Goal: Information Seeking & Learning: Understand process/instructions

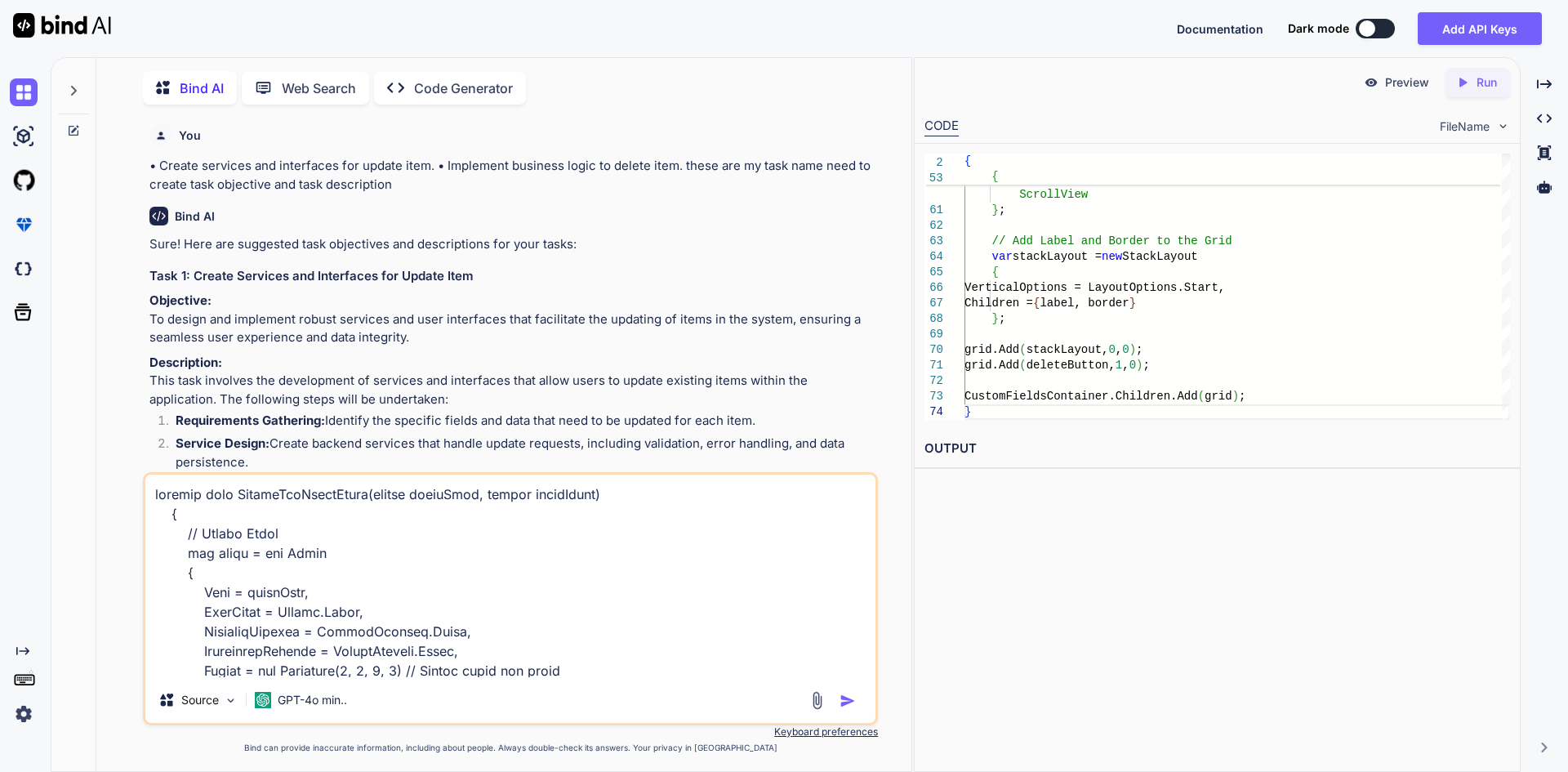
scroll to position [1275, 0]
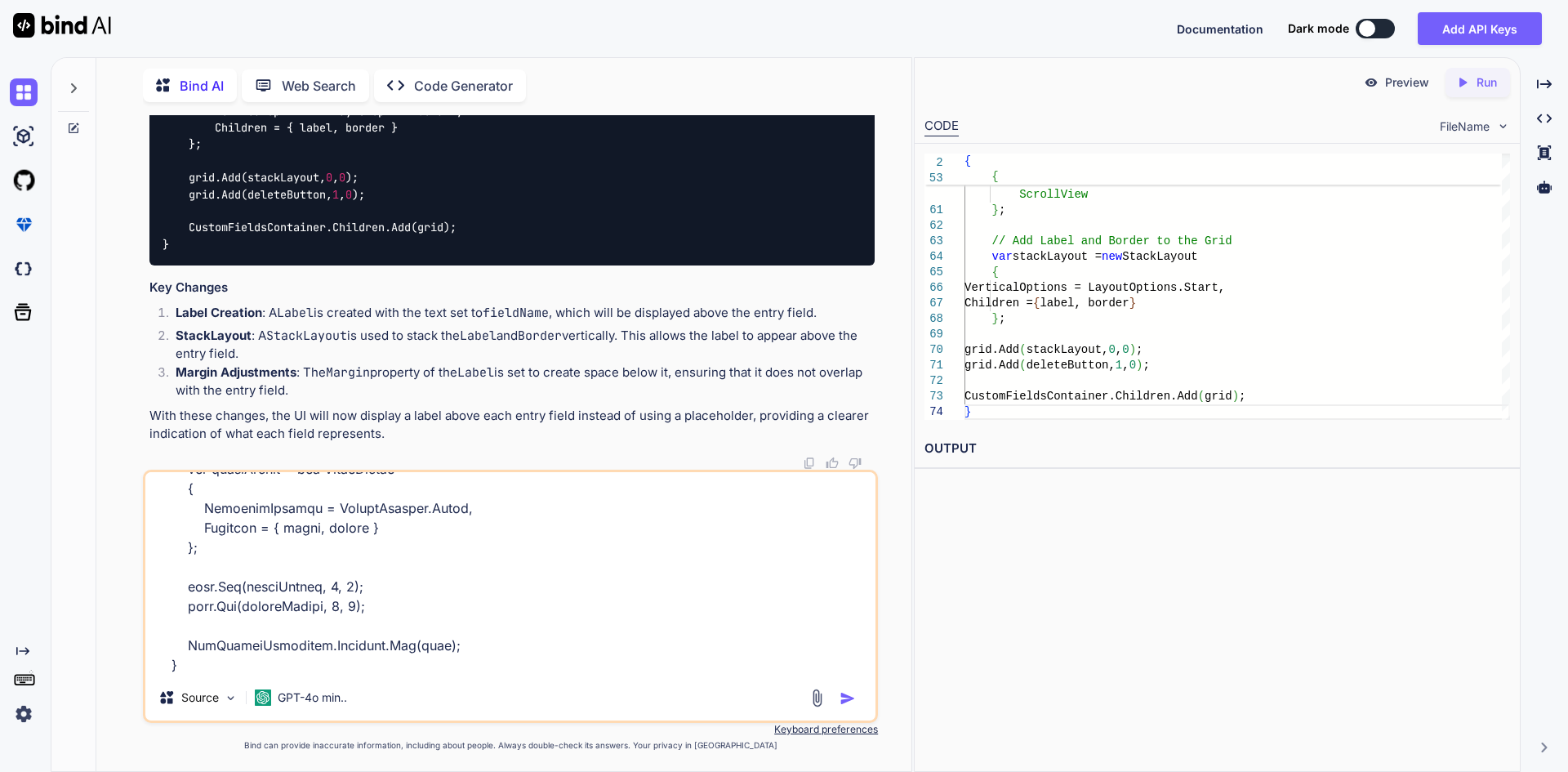
type textarea "x"
type textarea "private void CustomTaxFieldEntry(string fieldName, string fieldValue) { // Crea…"
type textarea "x"
type textarea "private void CustomTaxFieldEntry(string fieldName, string fieldValue) { // Crea…"
type textarea "x"
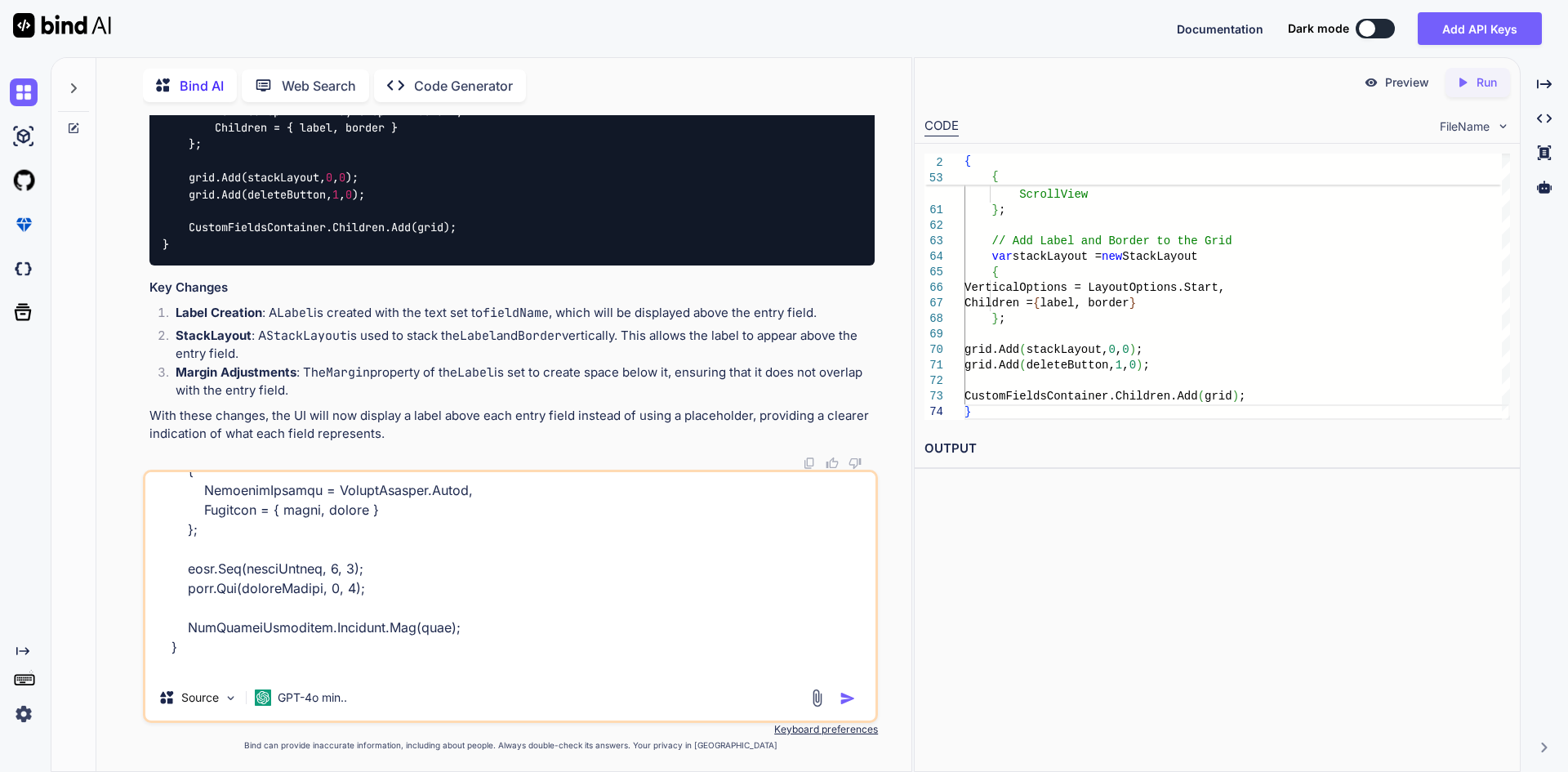
scroll to position [1315, 0]
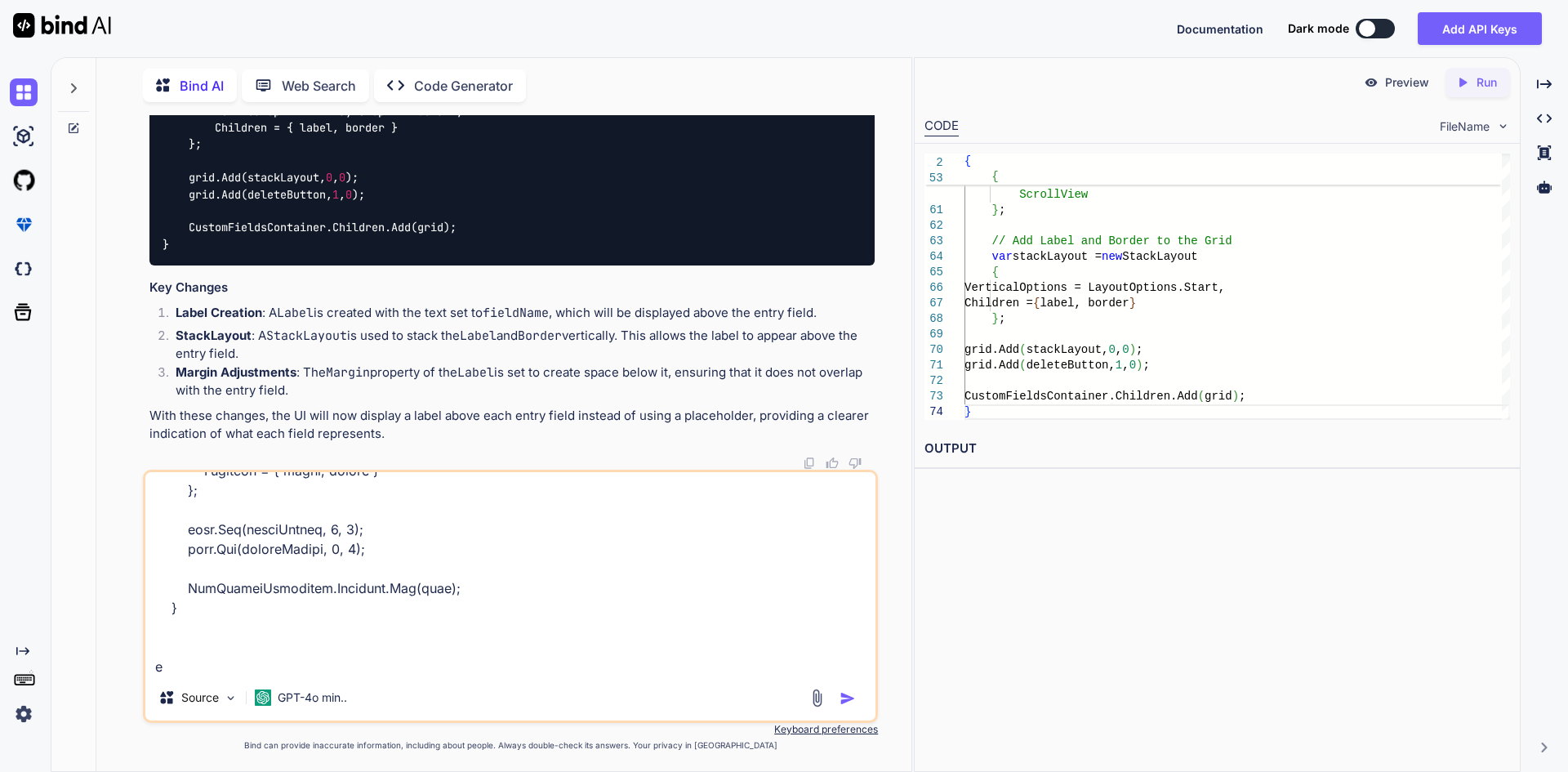
type textarea "private void CustomTaxFieldEntry(string fieldName, string fieldValue) { // Crea…"
type textarea "x"
type textarea "private void CustomTaxFieldEntry(string fieldName, string fieldValue) { // Crea…"
type textarea "x"
type textarea "private void CustomTaxFieldEntry(string fieldName, string fieldValue) { // Crea…"
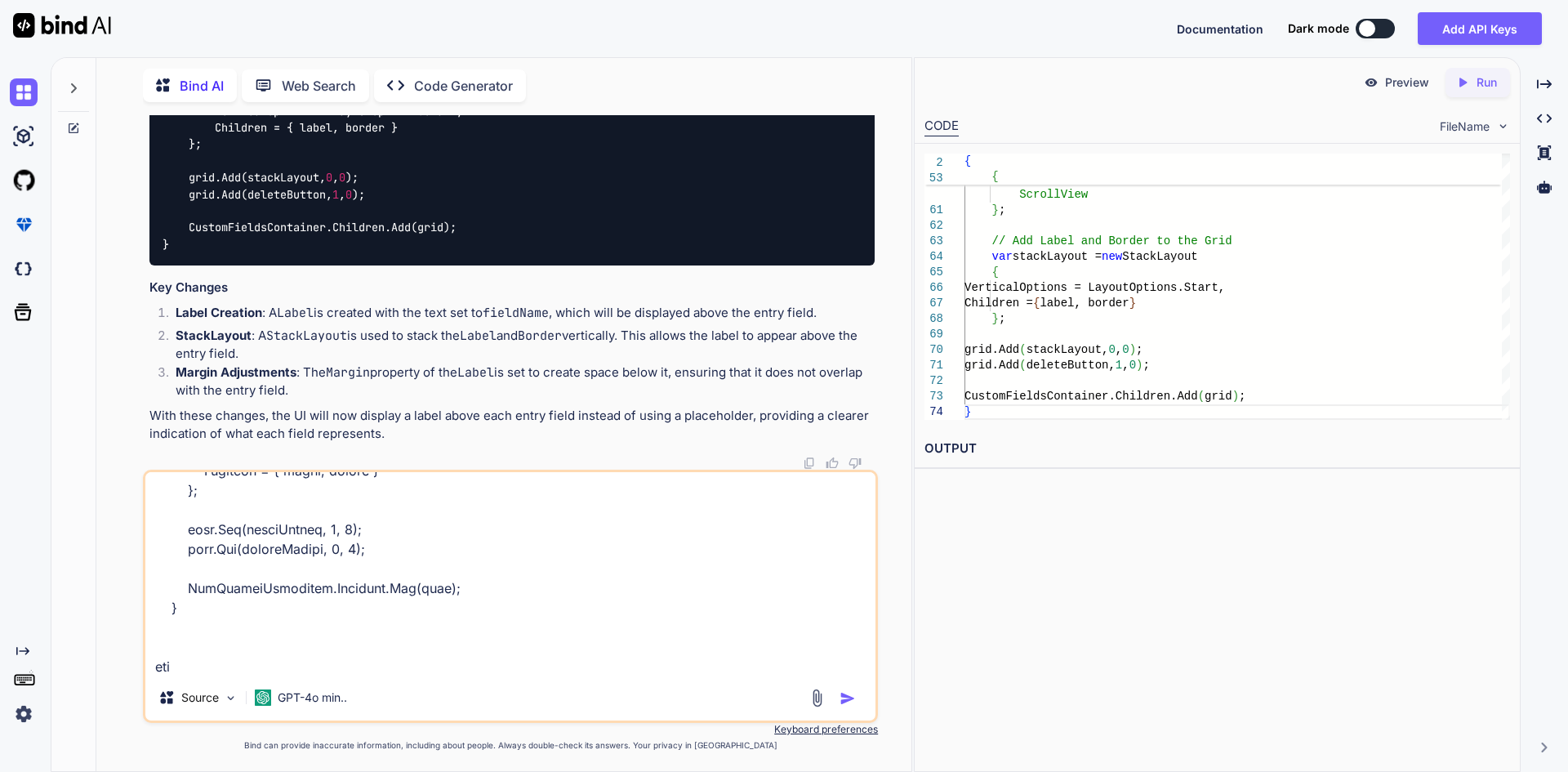
type textarea "x"
type textarea "private void CustomTaxFieldEntry(string fieldName, string fieldValue) { // Crea…"
type textarea "x"
type textarea "private void CustomTaxFieldEntry(string fieldName, string fieldValue) { // Crea…"
type textarea "x"
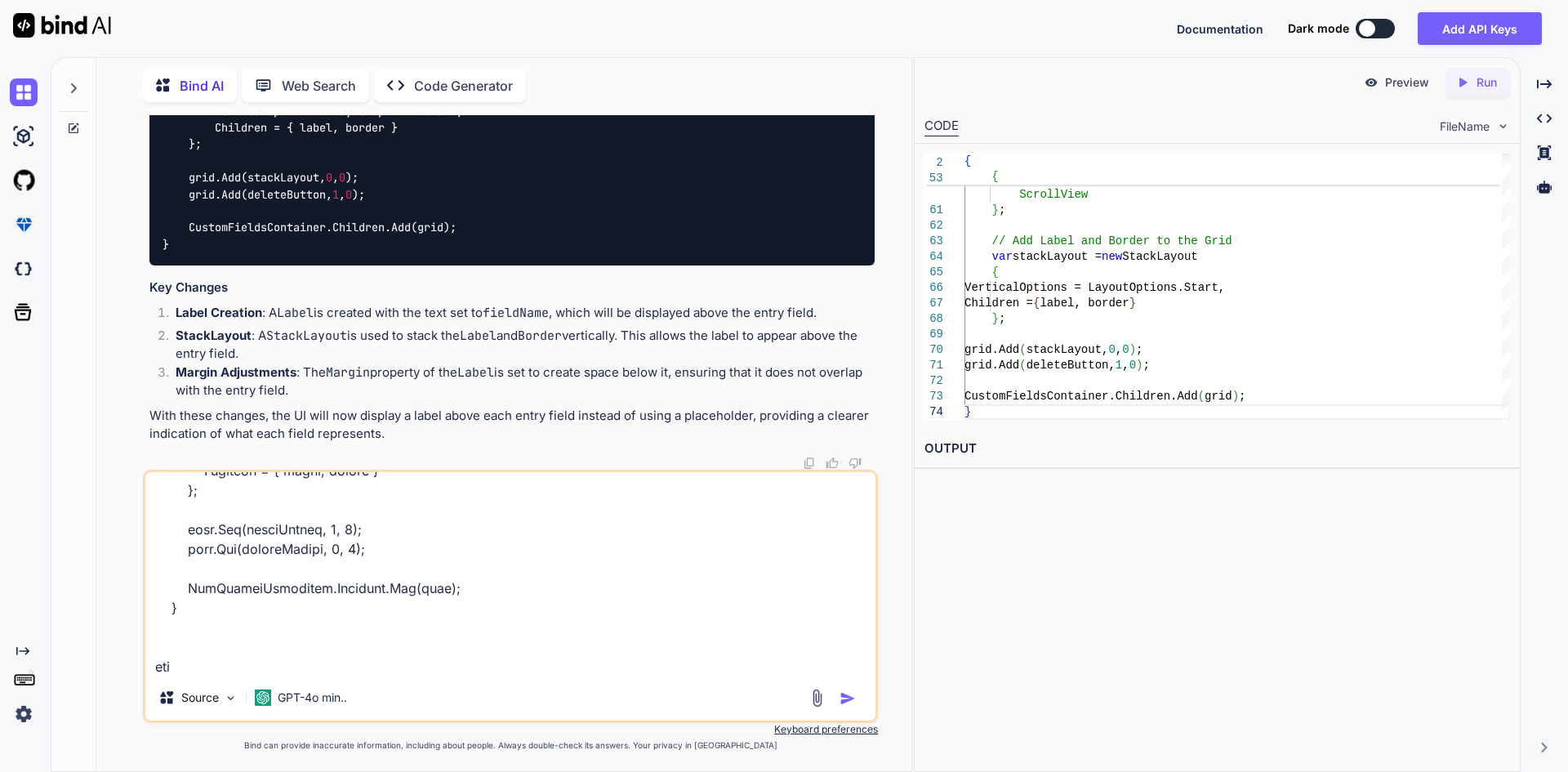
type textarea "private void CustomTaxFieldEntry(string fieldName, string fieldValue) { // Crea…"
type textarea "x"
type textarea "private void CustomTaxFieldEntry(string fieldName, string fieldValue) { // Crea…"
type textarea "x"
type textarea "private void CustomTaxFieldEntry(string fieldName, string fieldValue) { // Crea…"
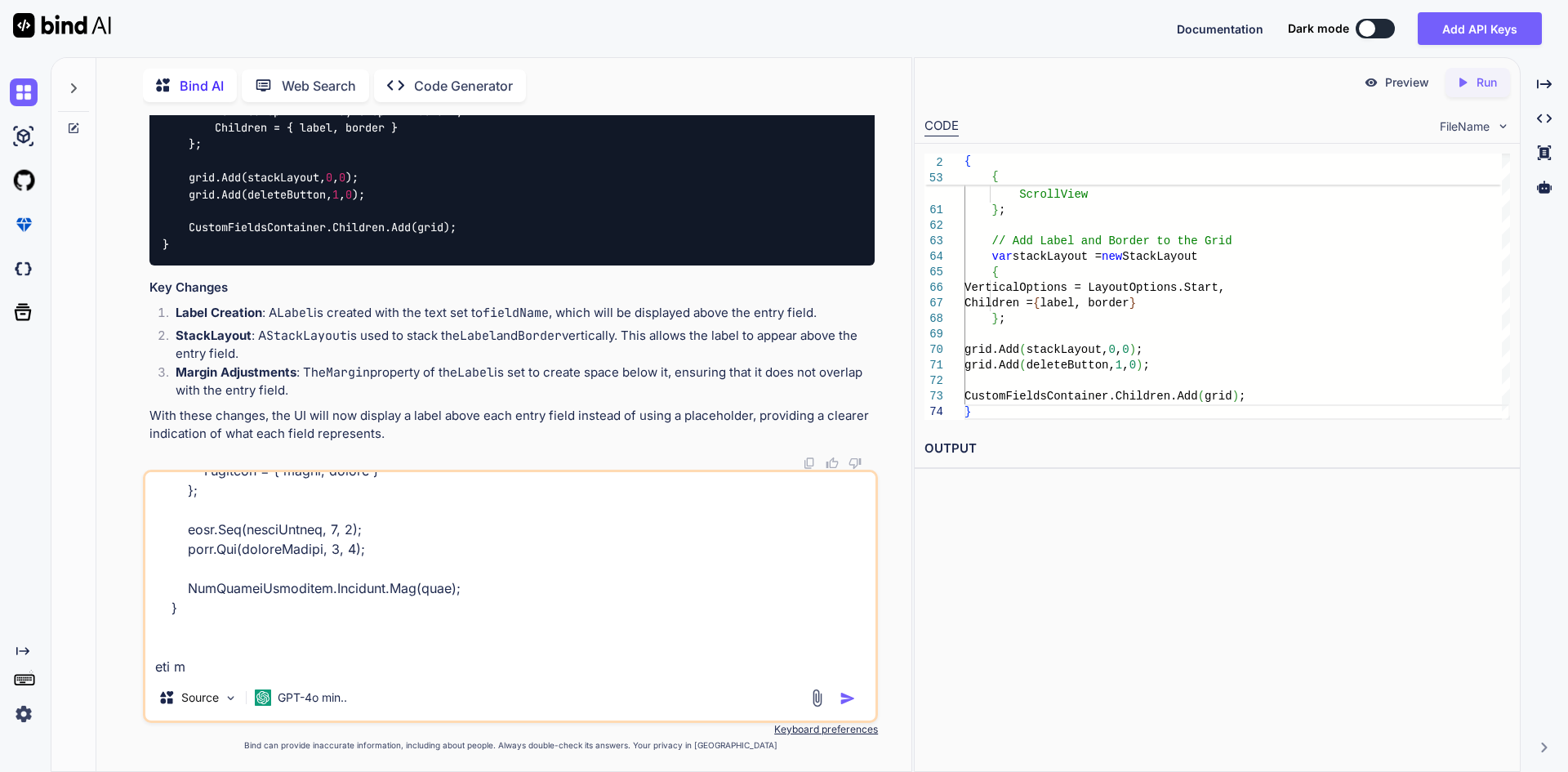
type textarea "x"
type textarea "private void CustomTaxFieldEntry(string fieldName, string fieldValue) { // Crea…"
type textarea "x"
type textarea "private void CustomTaxFieldEntry(string fieldName, string fieldValue) { // Crea…"
type textarea "x"
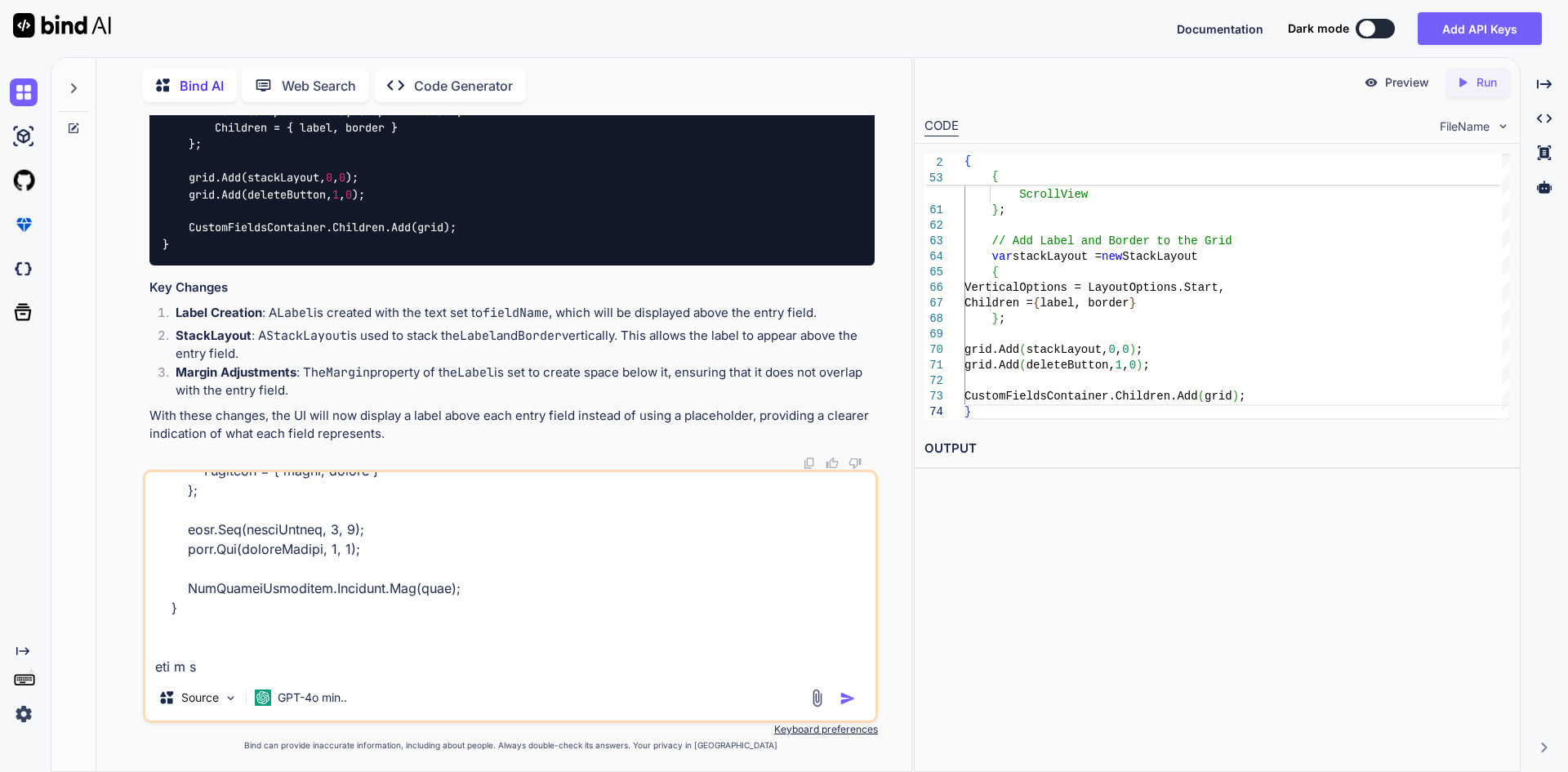
type textarea "private void CustomTaxFieldEntry(string fieldName, string fieldValue) { // Crea…"
type textarea "x"
type textarea "private void CustomTaxFieldEntry(string fieldName, string fieldValue) { // Crea…"
type textarea "x"
type textarea "private void CustomTaxFieldEntry(string fieldName, string fieldValue) { // Crea…"
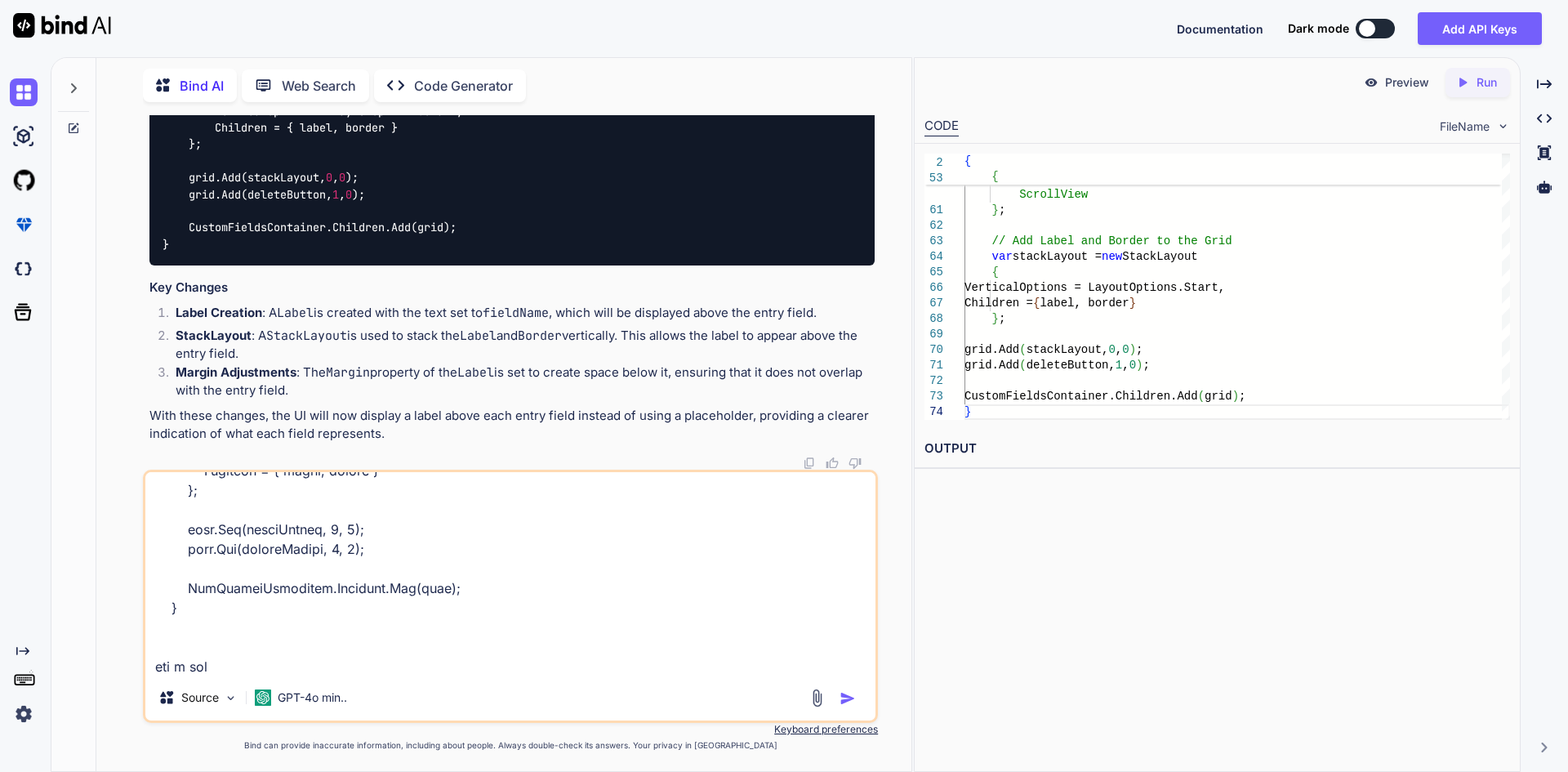
type textarea "x"
type textarea "private void CustomTaxFieldEntry(string fieldName, string fieldValue) { // Crea…"
type textarea "x"
type textarea "private void CustomTaxFieldEntry(string fieldName, string fieldValue) { // Crea…"
type textarea "x"
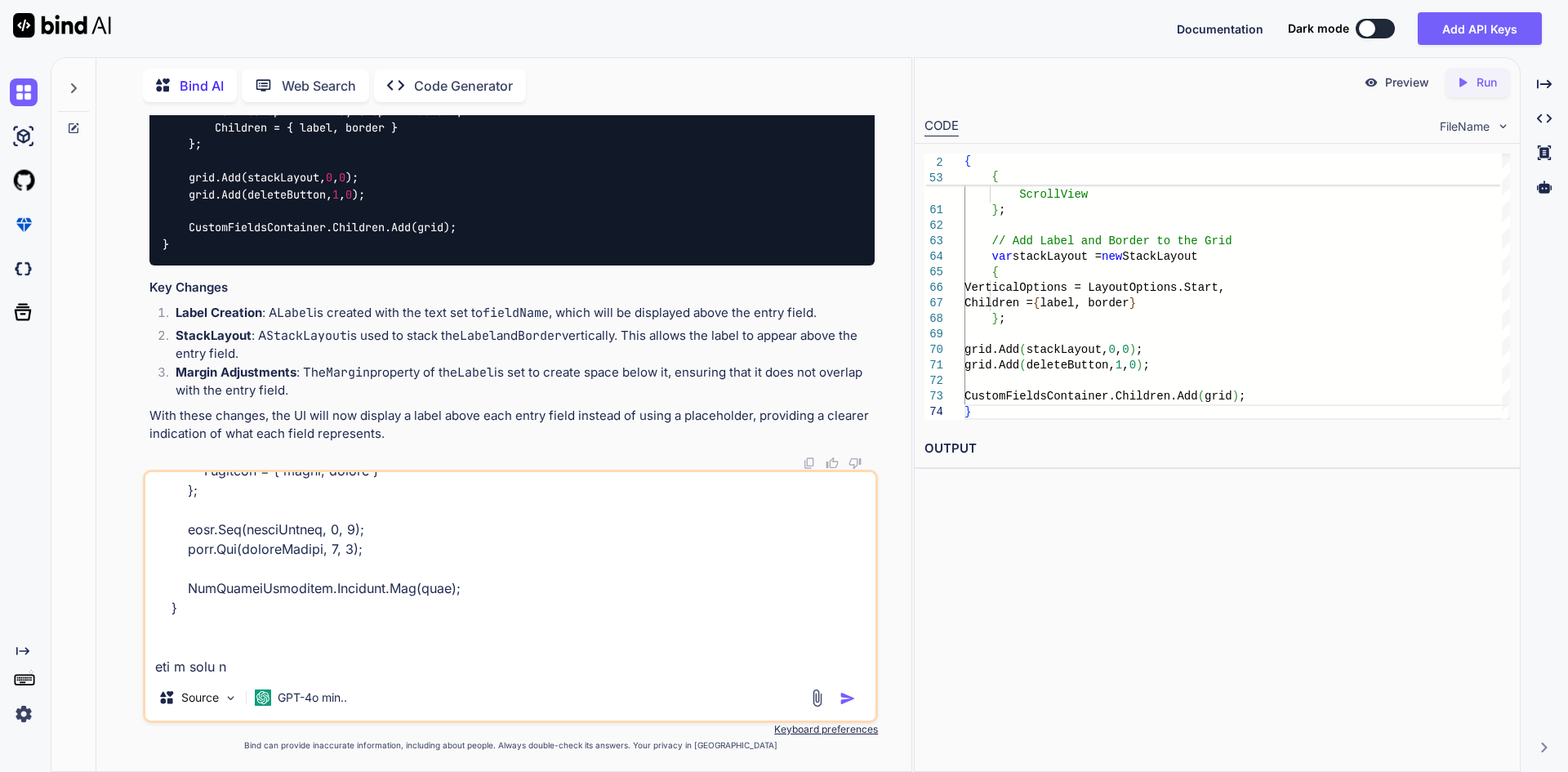
type textarea "private void CustomTaxFieldEntry(string fieldName, string fieldValue) { // Crea…"
type textarea "x"
type textarea "private void CustomTaxFieldEntry(string fieldName, string fieldValue) { // Crea…"
type textarea "x"
type textarea "private void CustomTaxFieldEntry(string fieldName, string fieldValue) { // Crea…"
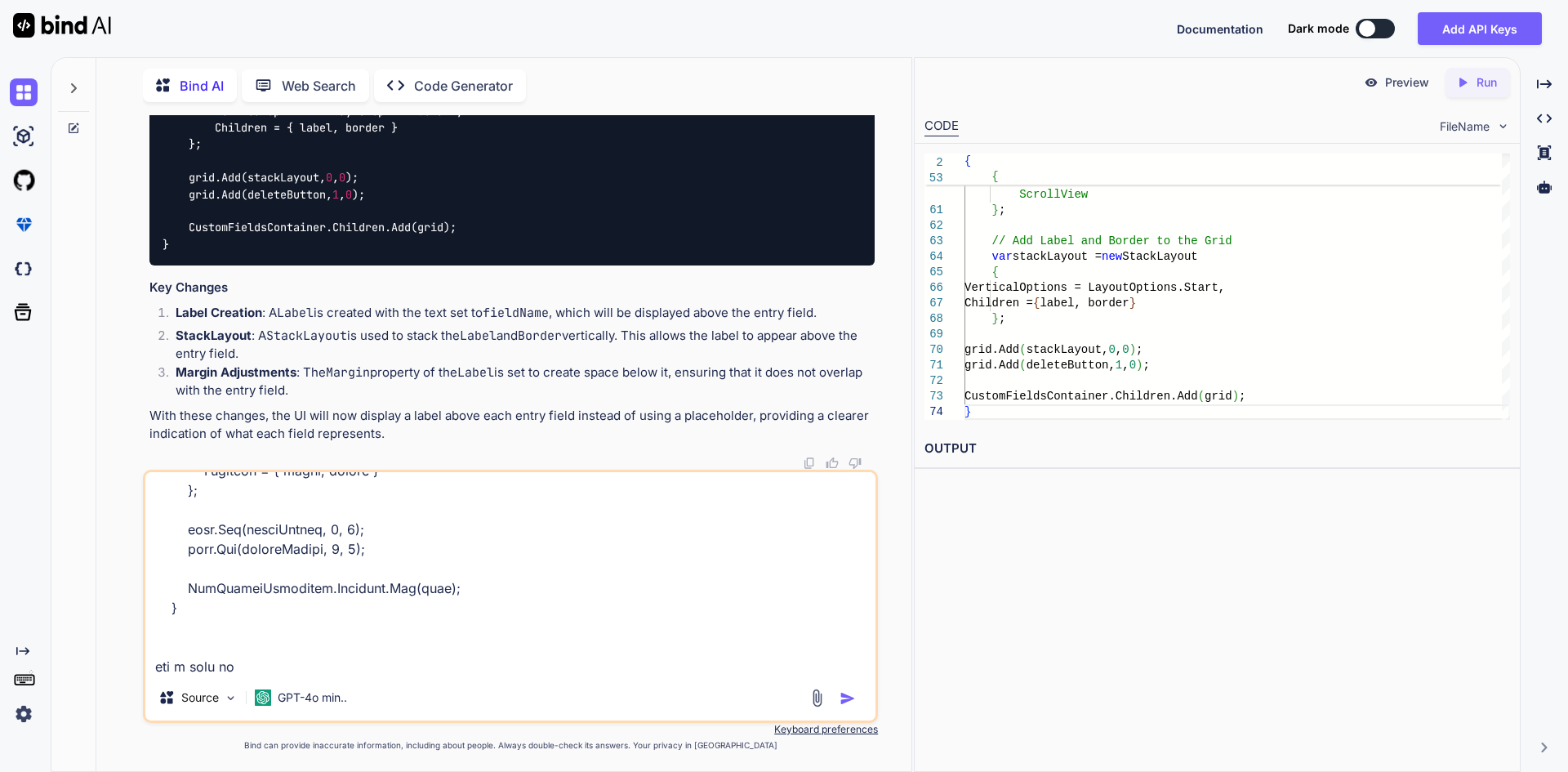
type textarea "x"
type textarea "private void CustomTaxFieldEntry(string fieldName, string fieldValue) { // Crea…"
type textarea "x"
type textarea "private void CustomTaxFieldEntry(string fieldName, string fieldValue) { // Crea…"
type textarea "x"
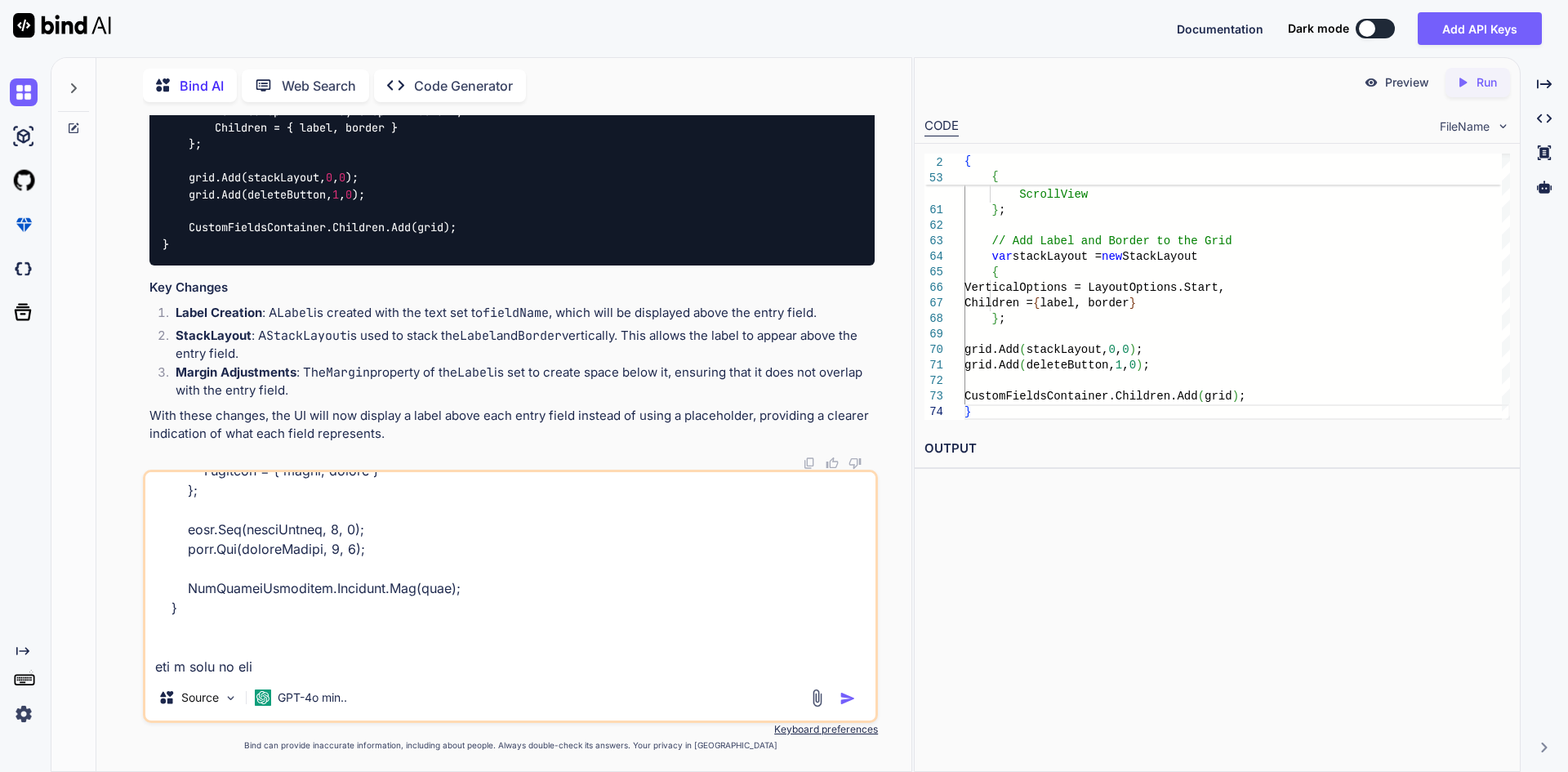
type textarea "private void CustomTaxFieldEntry(string fieldName, string fieldValue) { // Crea…"
type textarea "x"
type textarea "private void CustomTaxFieldEntry(string fieldName, string fieldValue) { // Crea…"
type textarea "x"
type textarea "private void CustomTaxFieldEntry(string fieldName, string fieldValue) { // Crea…"
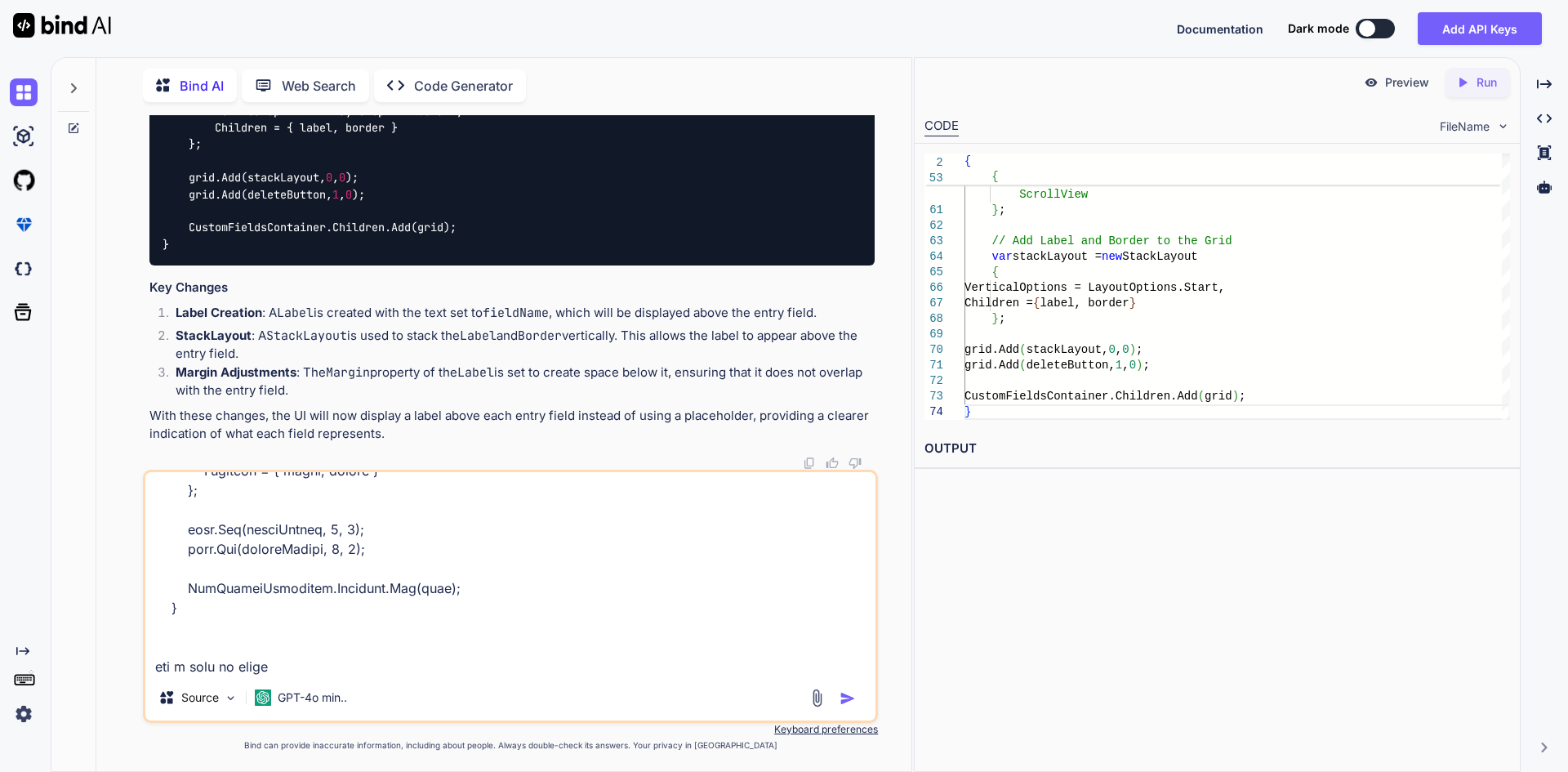
type textarea "x"
type textarea "private void CustomTaxFieldEntry(string fieldName, string fieldValue) { // Crea…"
type textarea "x"
type textarea "private void CustomTaxFieldEntry(string fieldName, string fieldValue) { // Crea…"
type textarea "x"
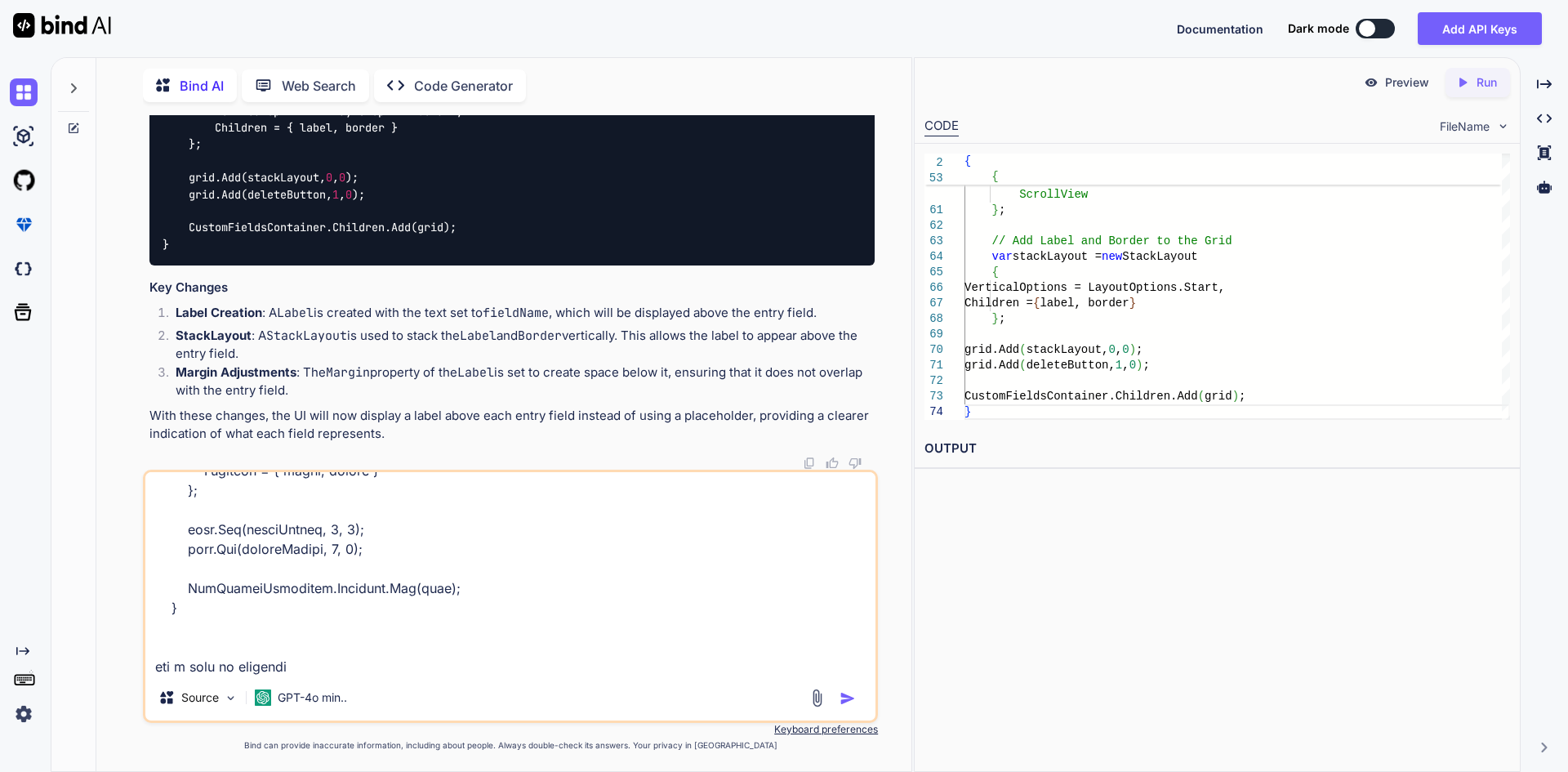
type textarea "private void CustomTaxFieldEntry(string fieldName, string fieldValue) { // Crea…"
type textarea "x"
type textarea "private void CustomTaxFieldEntry(string fieldName, string fieldValue) { // Crea…"
type textarea "x"
type textarea "private void CustomTaxFieldEntry(string fieldName, string fieldValue) { // Crea…"
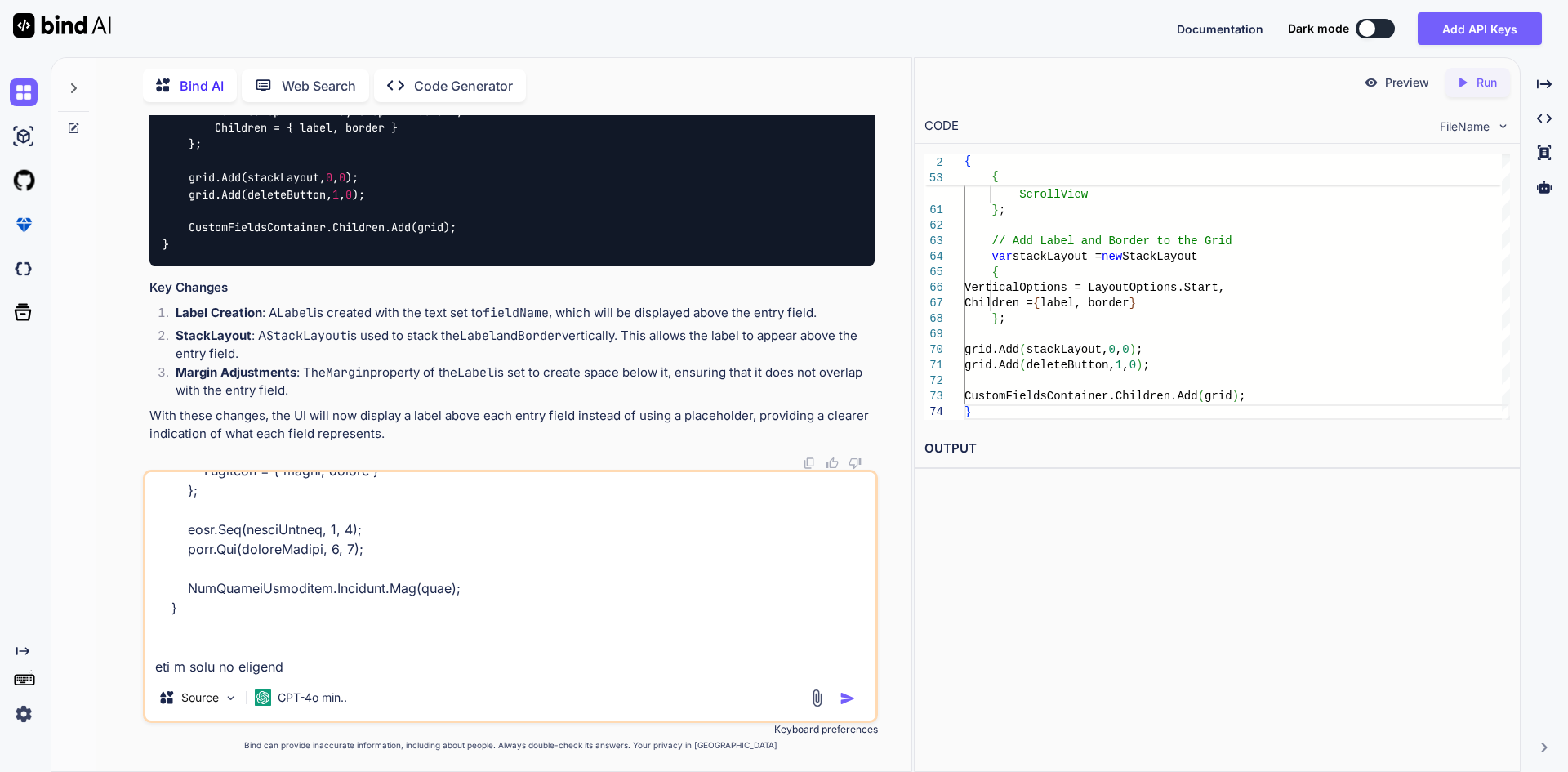
type textarea "x"
type textarea "private void CustomTaxFieldEntry(string fieldName, string fieldValue) { // Crea…"
type textarea "x"
type textarea "private void CustomTaxFieldEntry(string fieldName, string fieldValue) { // Crea…"
type textarea "x"
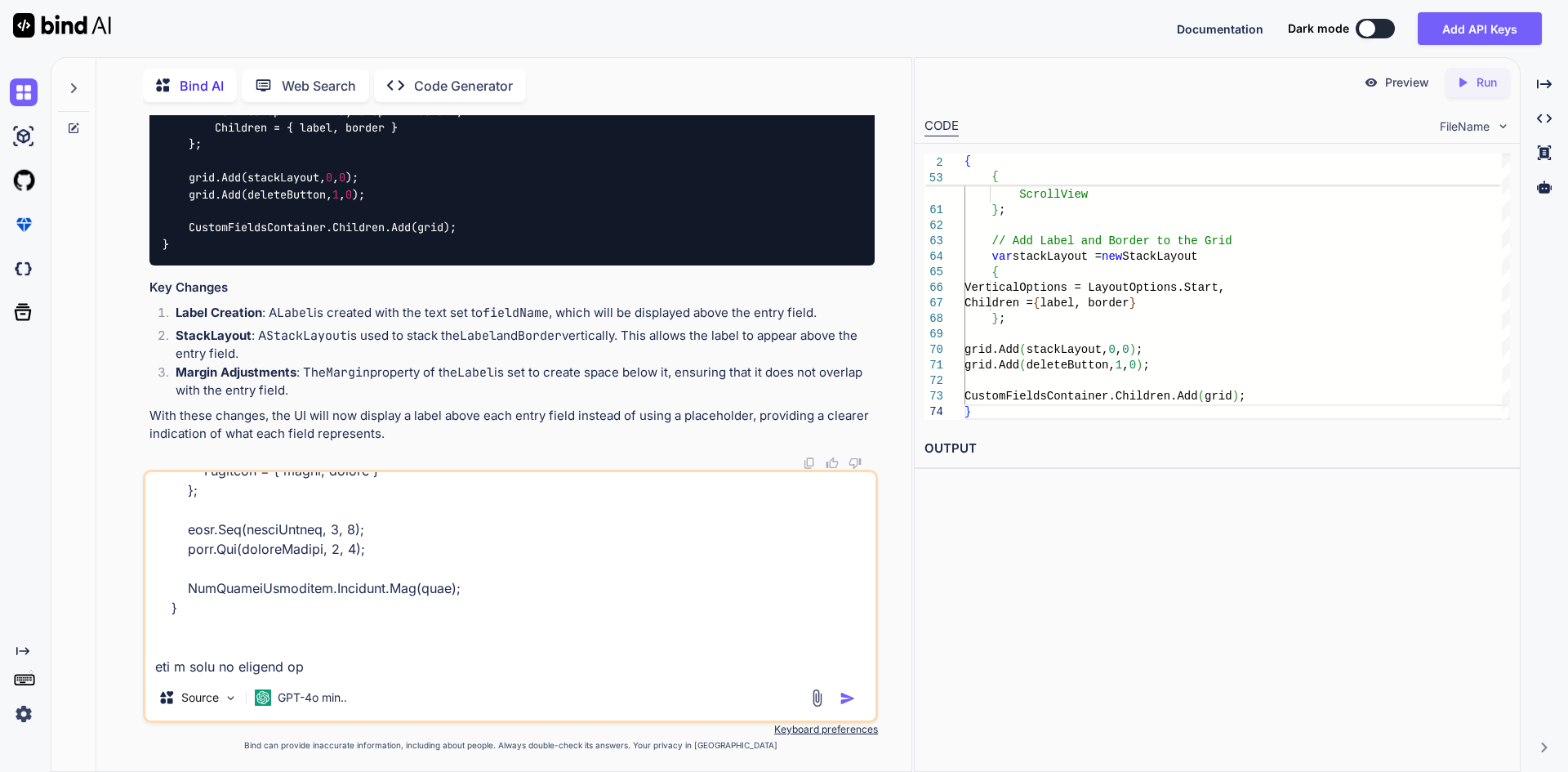
type textarea "private void CustomTaxFieldEntry(string fieldName, string fieldValue) { // Crea…"
type textarea "x"
type textarea "private void CustomTaxFieldEntry(string fieldName, string fieldValue) { // Crea…"
type textarea "x"
type textarea "private void CustomTaxFieldEntry(string fieldName, string fieldValue) { // Crea…"
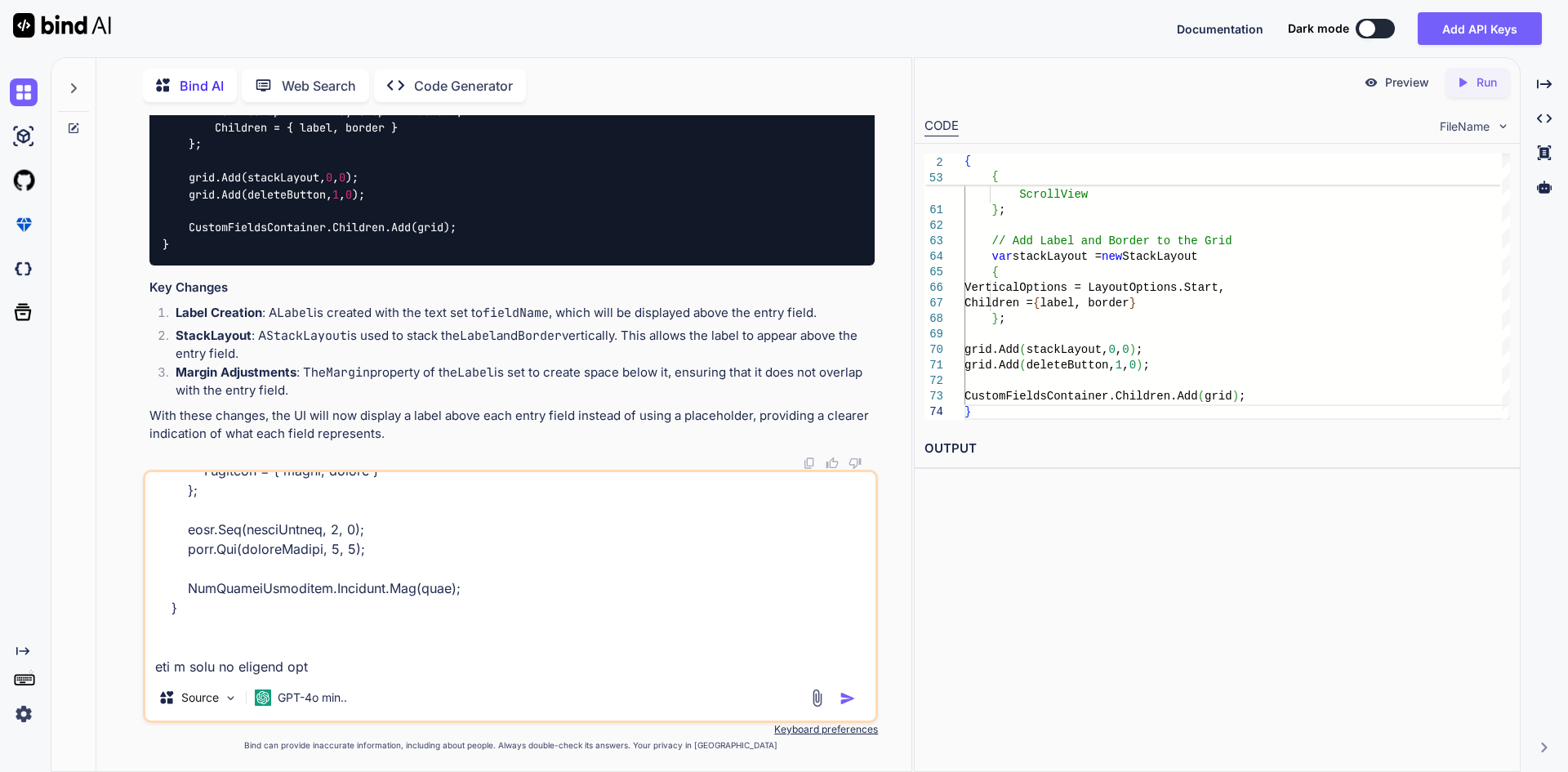
type textarea "x"
type textarea "private void CustomTaxFieldEntry(string fieldName, string fieldValue) { // Crea…"
type textarea "x"
type textarea "private void CustomTaxFieldEntry(string fieldName, string fieldValue) { // Crea…"
type textarea "x"
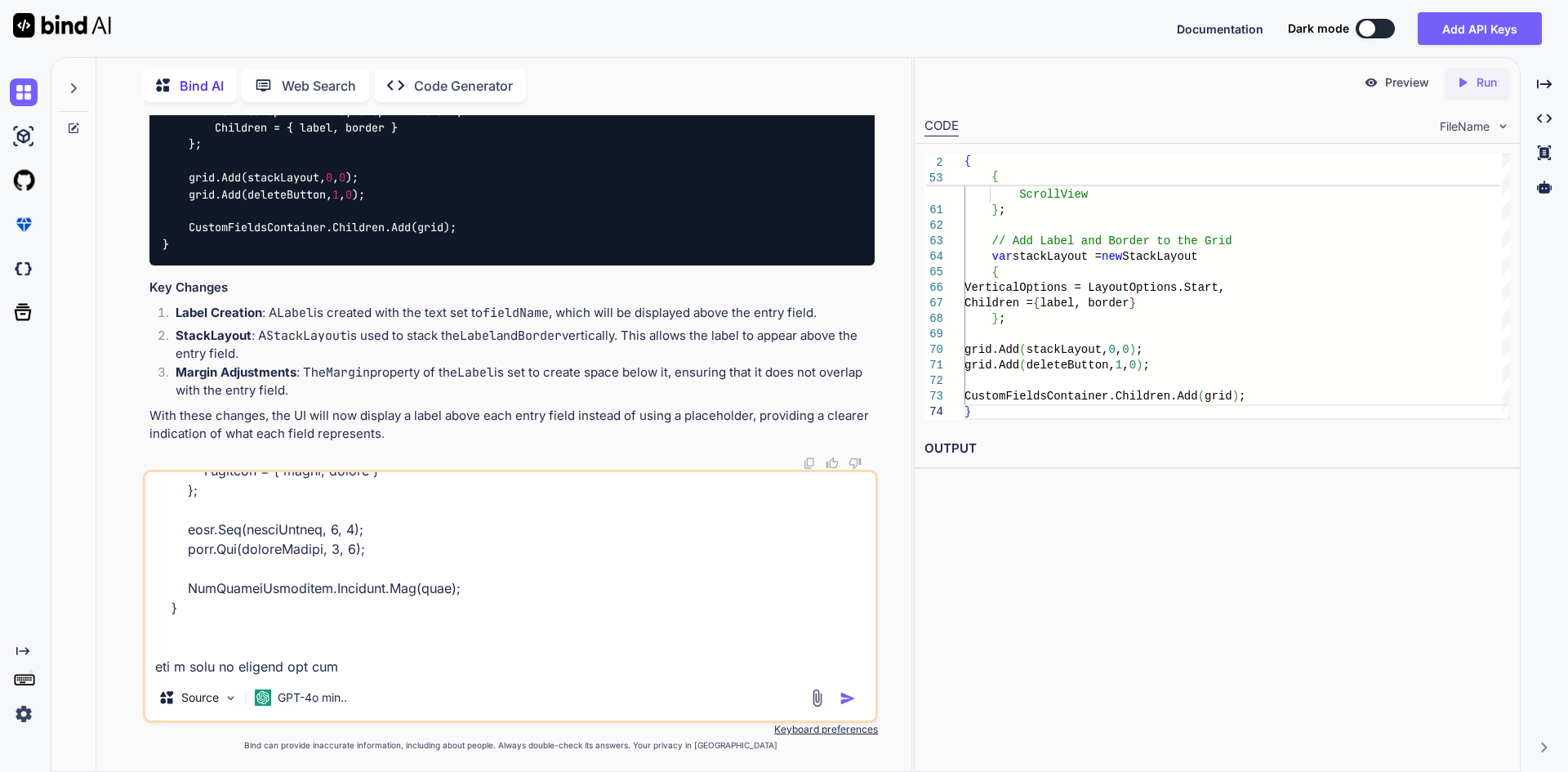
type textarea "private void CustomTaxFieldEntry(string fieldName, string fieldValue) { // Crea…"
type textarea "x"
type textarea "private void CustomTaxFieldEntry(string fieldName, string fieldValue) { // Crea…"
type textarea "x"
type textarea "private void CustomTaxFieldEntry(string fieldName, string fieldValue) { // Crea…"
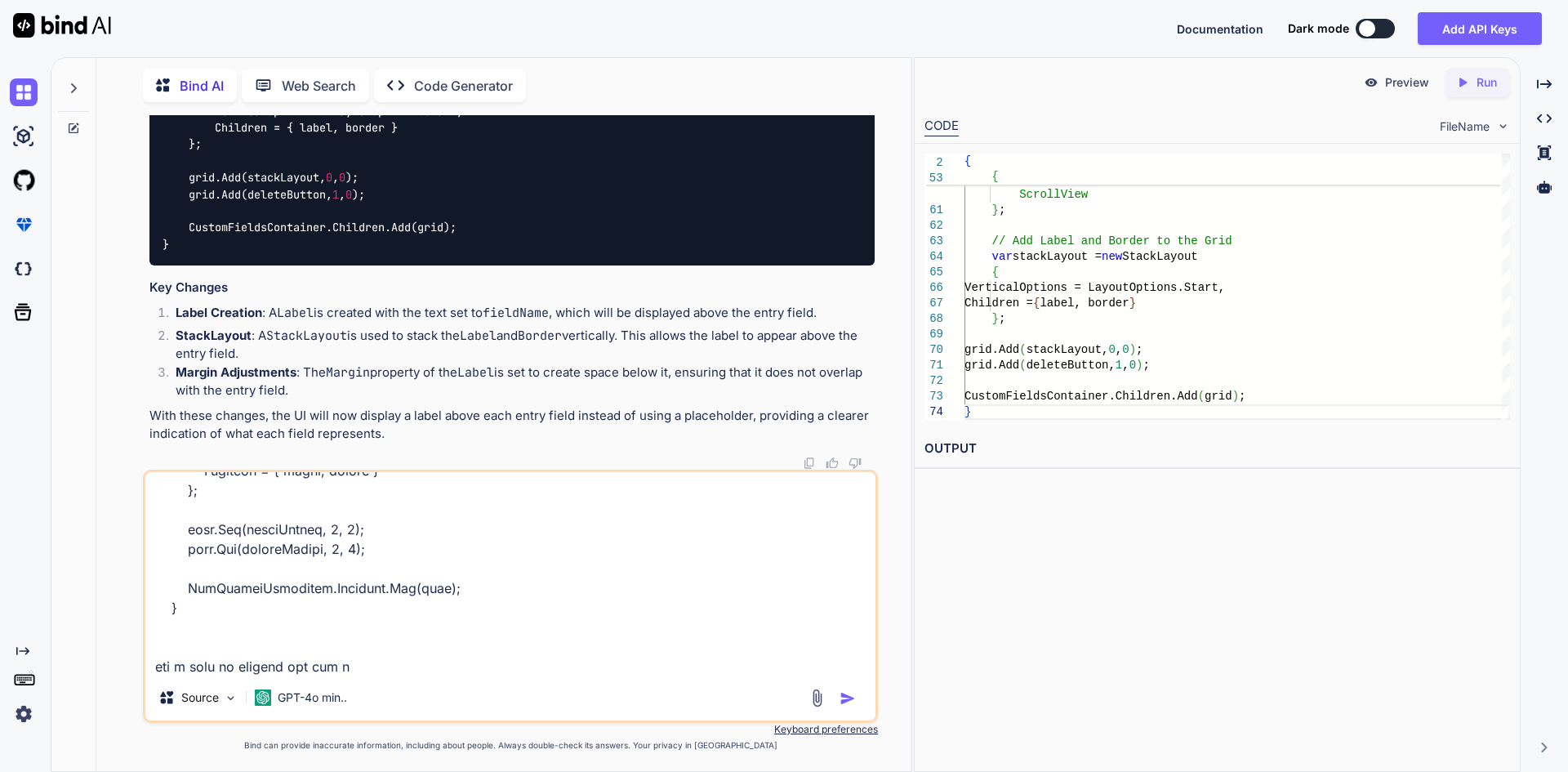
type textarea "x"
type textarea "private void CustomTaxFieldEntry(string fieldName, string fieldValue) { // Crea…"
type textarea "x"
type textarea "private void CustomTaxFieldEntry(string fieldName, string fieldValue) { // Crea…"
type textarea "x"
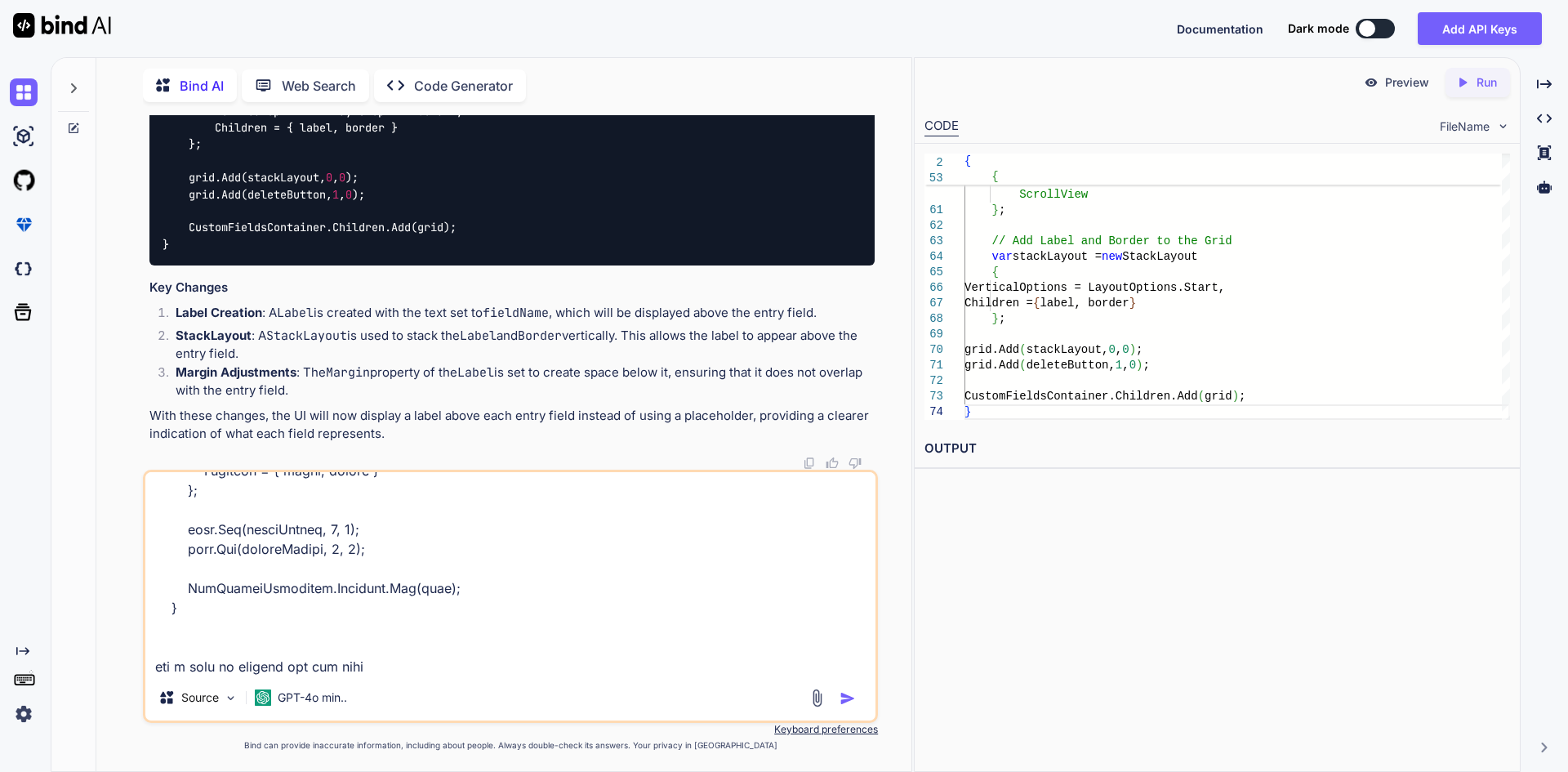
type textarea "private void CustomTaxFieldEntry(string fieldName, string fieldValue) { // Crea…"
type textarea "x"
type textarea "private void CustomTaxFieldEntry(string fieldName, string fieldValue) { // Crea…"
type textarea "x"
type textarea "private void CustomTaxFieldEntry(string fieldName, string fieldValue) { // Crea…"
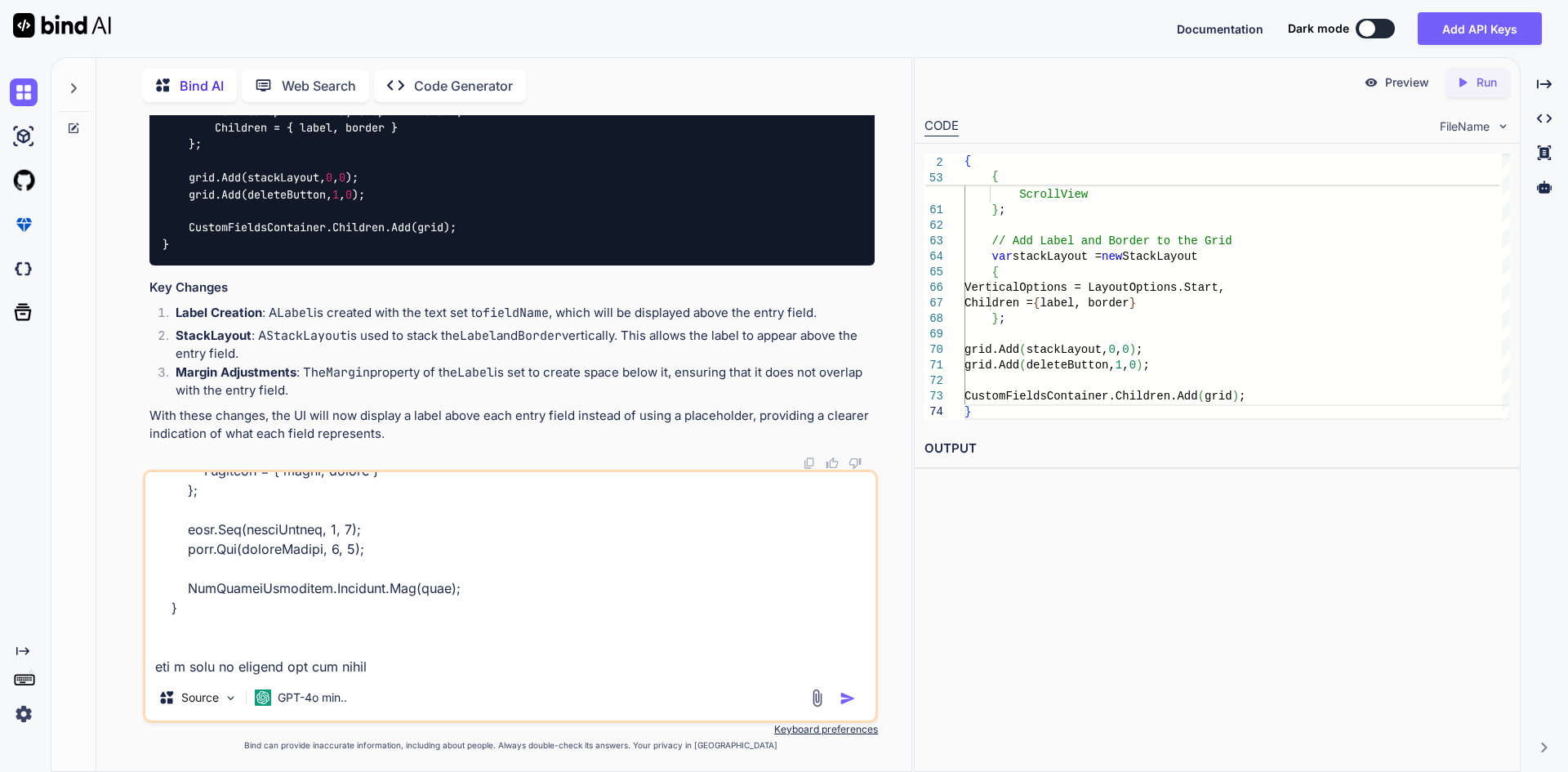
type textarea "x"
type textarea "private void CustomTaxFieldEntry(string fieldName, string fieldValue) { // Crea…"
type textarea "x"
type textarea "private void CustomTaxFieldEntry(string fieldName, string fieldValue) { // Crea…"
type textarea "x"
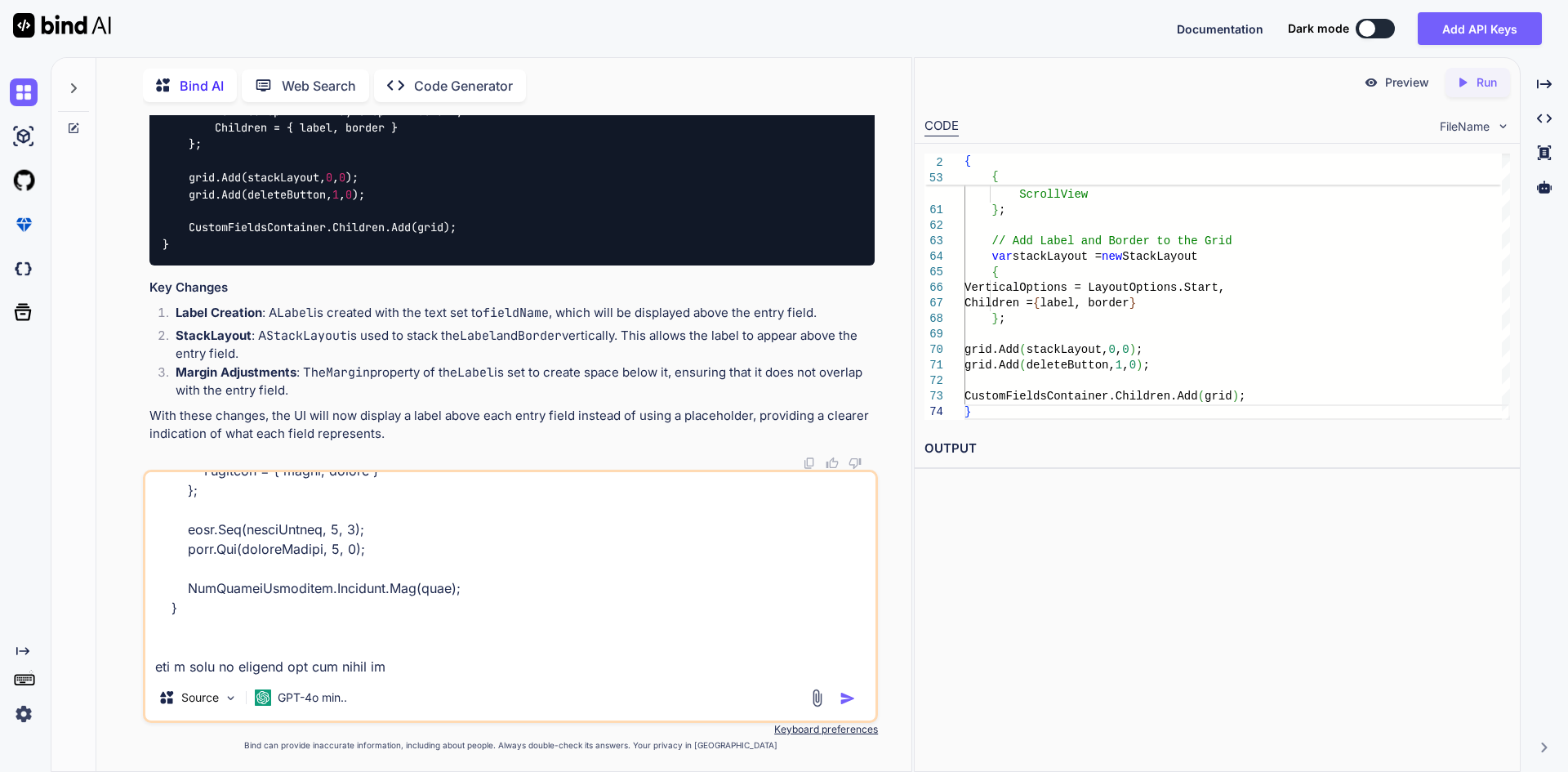
type textarea "private void CustomTaxFieldEntry(string fieldName, string fieldValue) { // Crea…"
type textarea "x"
type textarea "private void CustomTaxFieldEntry(string fieldName, string fieldValue) { // Crea…"
type textarea "x"
type textarea "private void CustomTaxFieldEntry(string fieldName, string fieldValue) { // Crea…"
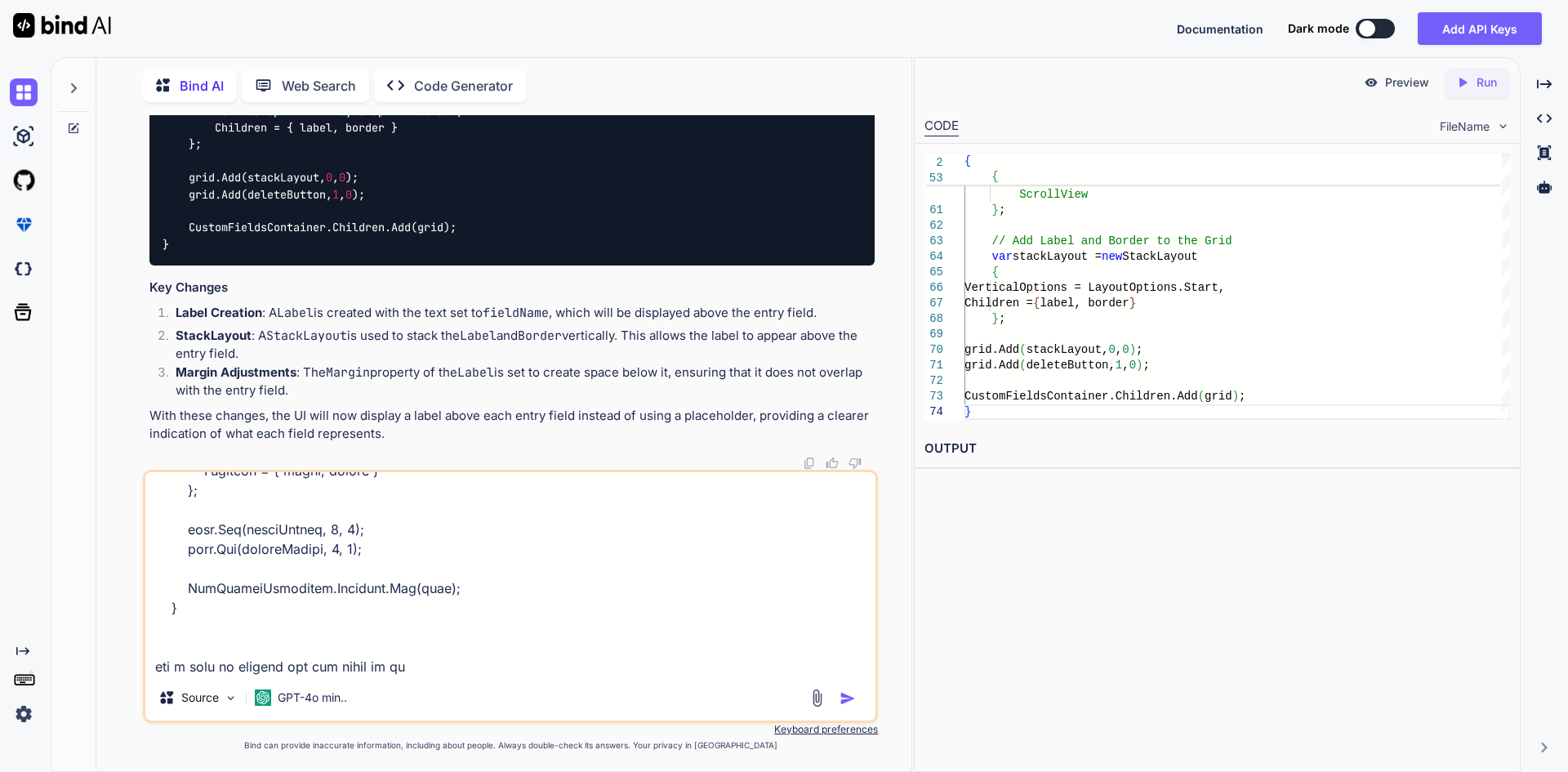
type textarea "x"
type textarea "private void CustomTaxFieldEntry(string fieldName, string fieldValue) { // Crea…"
type textarea "x"
type textarea "private void CustomTaxFieldEntry(string fieldName, string fieldValue) { // Crea…"
type textarea "x"
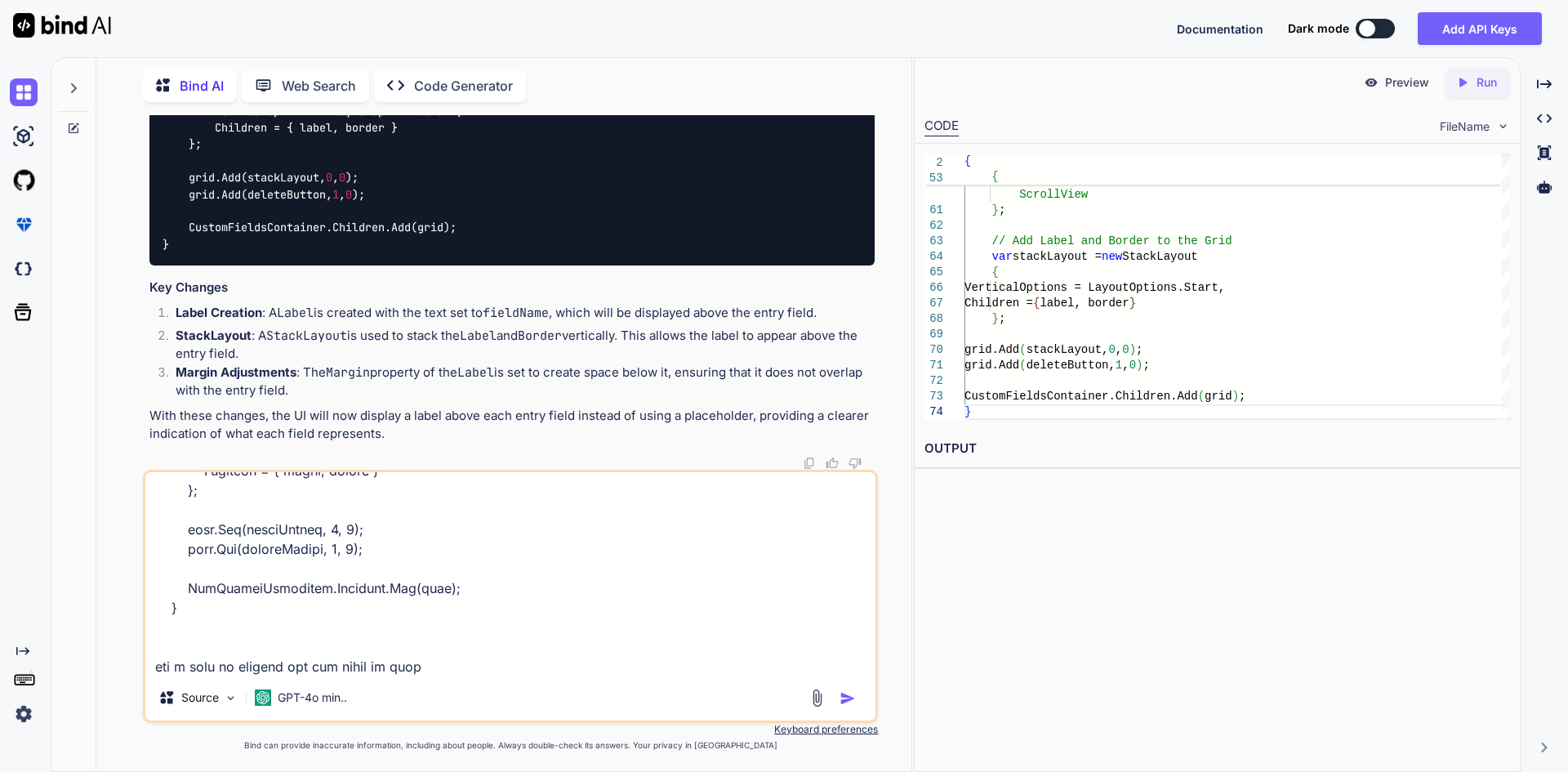
type textarea "private void CustomTaxFieldEntry(string fieldName, string fieldValue) { // Crea…"
type textarea "x"
type textarea "private void CustomTaxFieldEntry(string fieldName, string fieldValue) { // Crea…"
type textarea "x"
type textarea "private void CustomTaxFieldEntry(string fieldName, string fieldValue) { // Crea…"
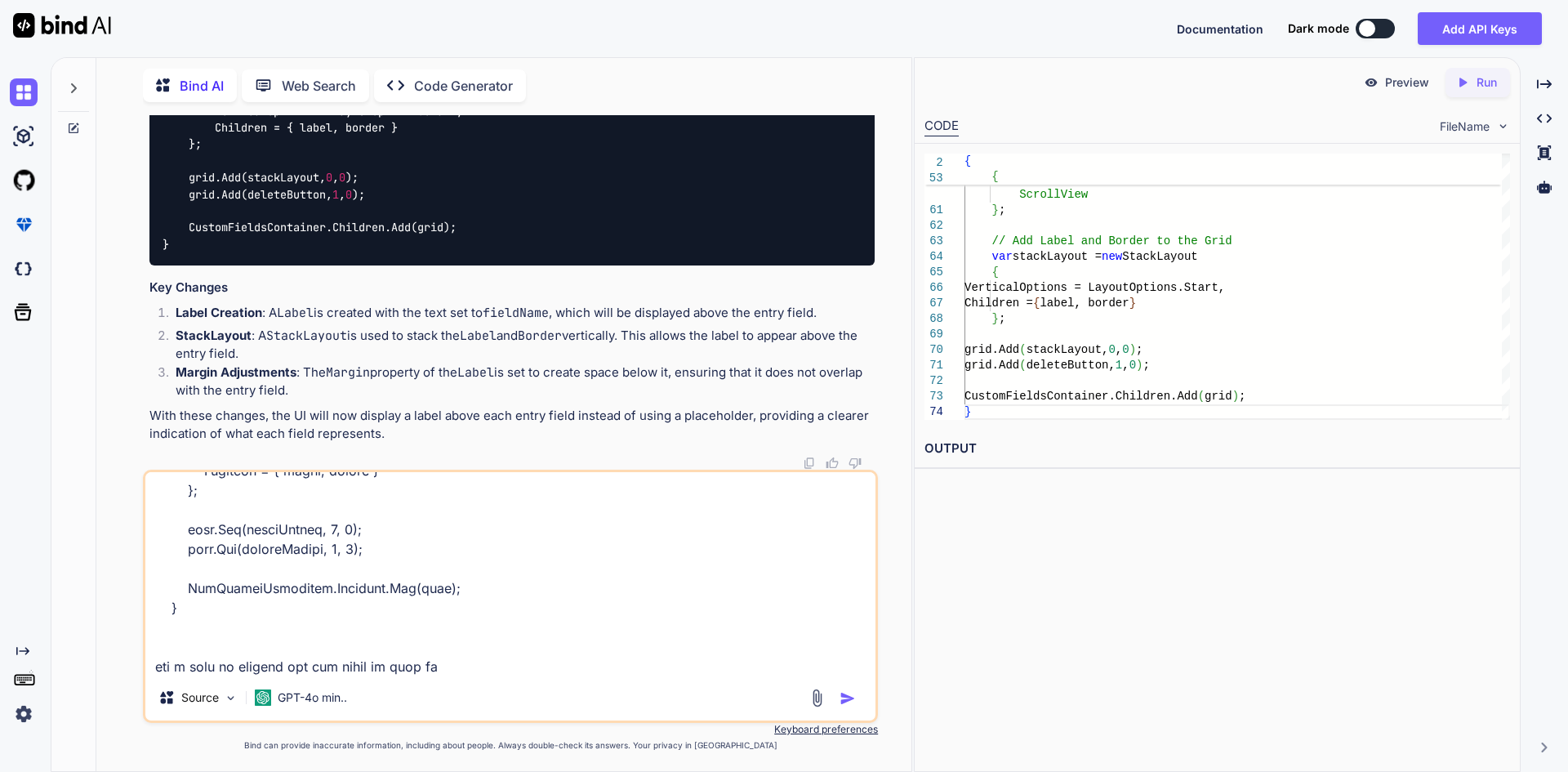
type textarea "x"
type textarea "private void CustomTaxFieldEntry(string fieldName, string fieldValue) { // Crea…"
type textarea "x"
type textarea "private void CustomTaxFieldEntry(string fieldName, string fieldValue) { // Crea…"
type textarea "x"
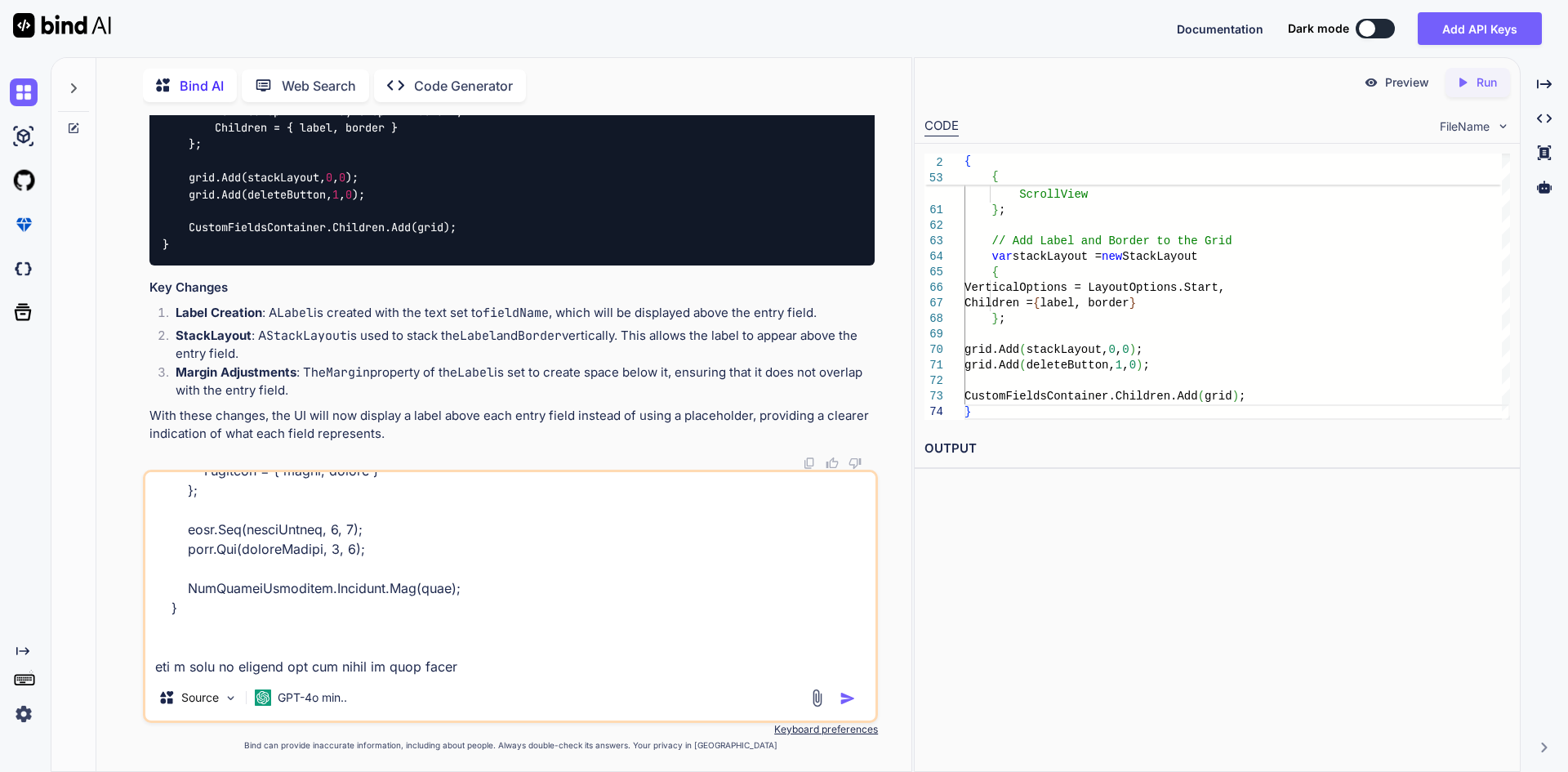
type textarea "private void CustomTaxFieldEntry(string fieldName, string fieldValue) { // Crea…"
type textarea "x"
type textarea "private void CustomTaxFieldEntry(string fieldName, string fieldValue) { // Crea…"
type textarea "x"
type textarea "private void CustomTaxFieldEntry(string fieldName, string fieldValue) { // Crea…"
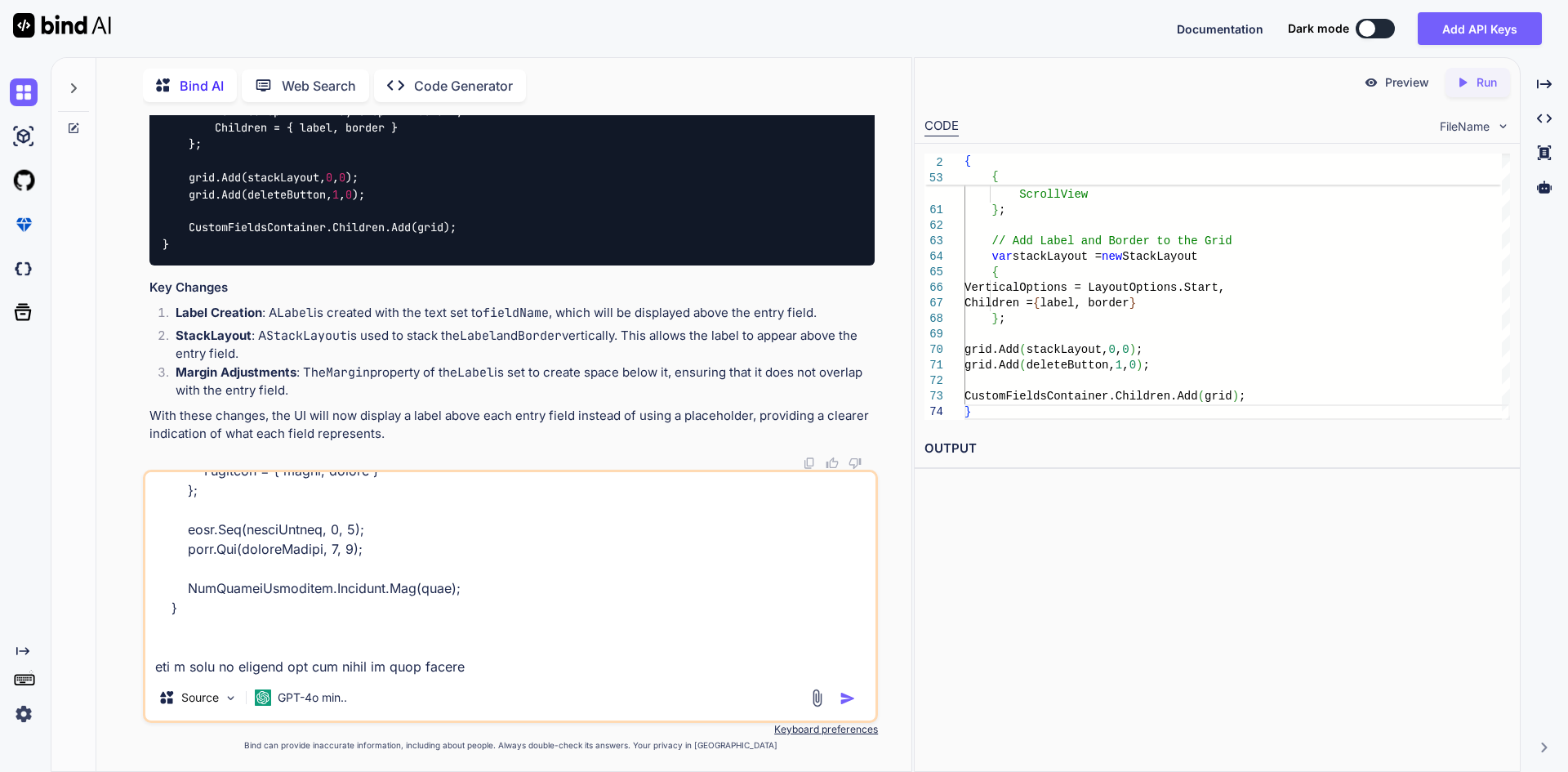
type textarea "x"
type textarea "private void CustomTaxFieldEntry(string fieldName, string fieldValue) { // Crea…"
type textarea "x"
type textarea "private void CustomTaxFieldEntry(string fieldName, string fieldValue) { // Crea…"
type textarea "x"
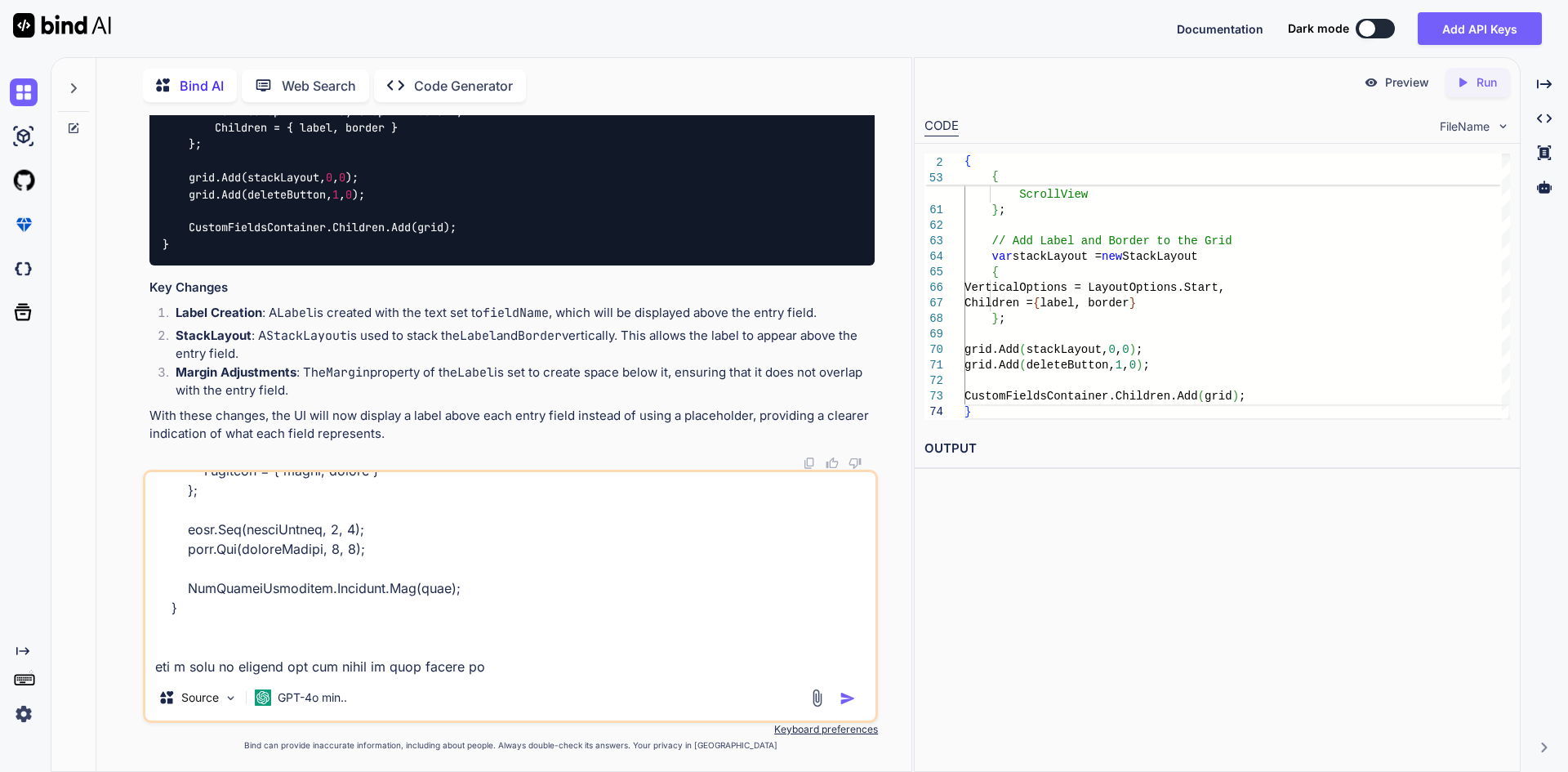
type textarea "private void CustomTaxFieldEntry(string fieldName, string fieldValue) { // Crea…"
type textarea "x"
type textarea "private void CustomTaxFieldEntry(string fieldName, string fieldValue) { // Crea…"
type textarea "x"
type textarea "private void CustomTaxFieldEntry(string fieldName, string fieldValue) { // Crea…"
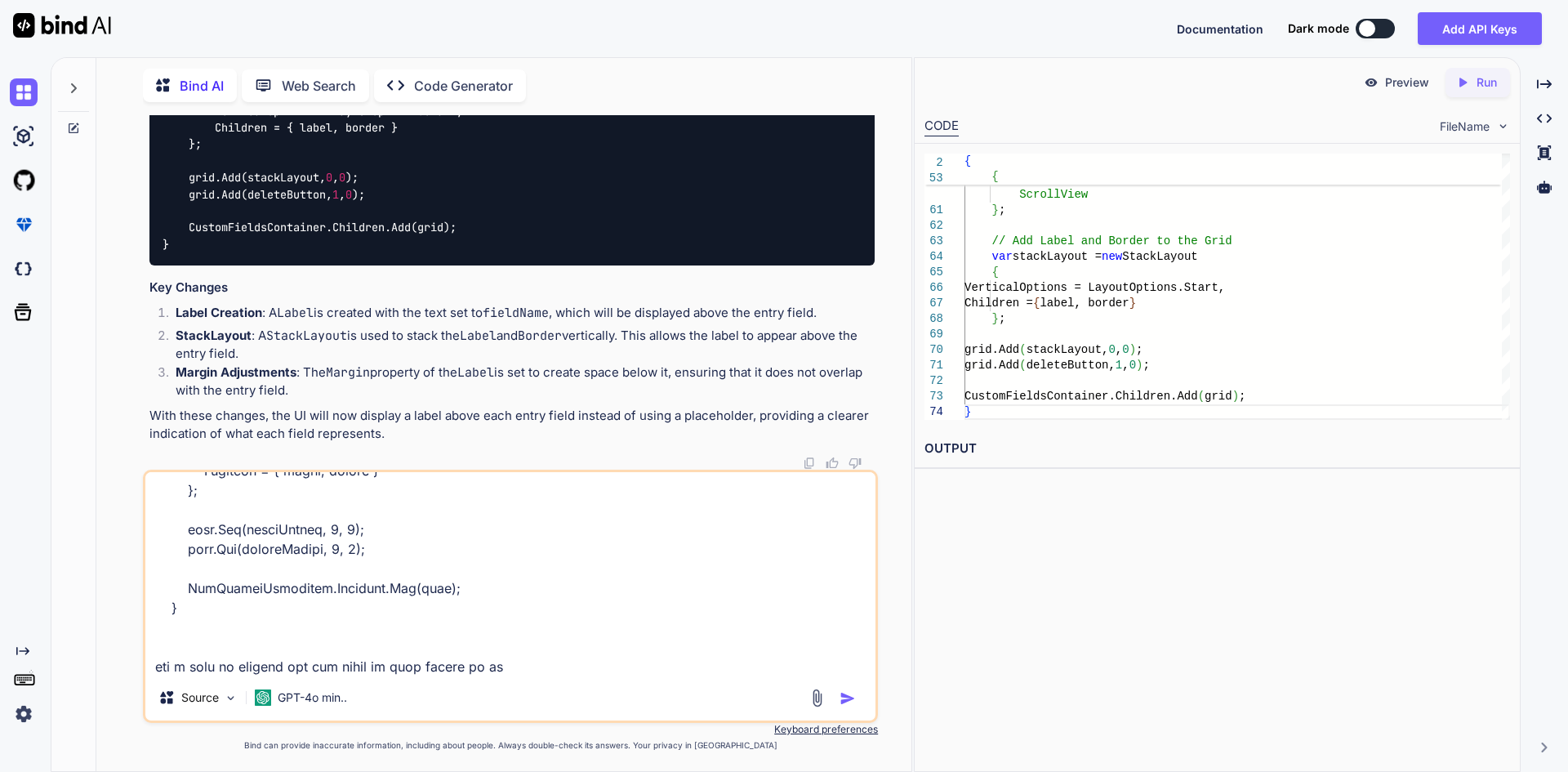
type textarea "x"
type textarea "private void CustomTaxFieldEntry(string fieldName, string fieldValue) { // Crea…"
type textarea "x"
type textarea "private void CustomTaxFieldEntry(string fieldName, string fieldValue) { // Crea…"
type textarea "x"
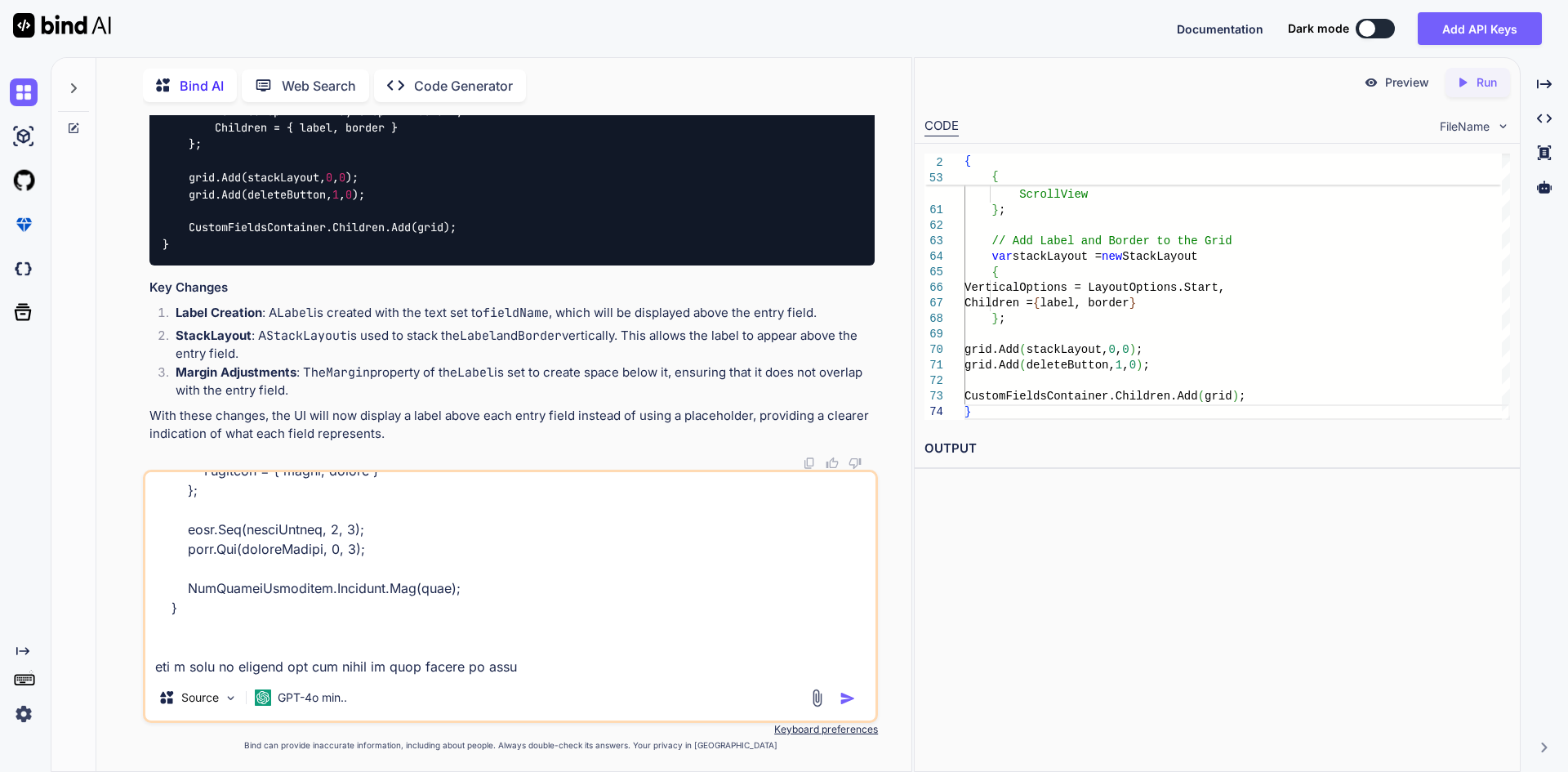
type textarea "private void CustomTaxFieldEntry(string fieldName, string fieldValue) { // Crea…"
type textarea "x"
type textarea "private void CustomTaxFieldEntry(string fieldName, string fieldValue) { // Crea…"
type textarea "x"
type textarea "private void CustomTaxFieldEntry(string fieldName, string fieldValue) { // Crea…"
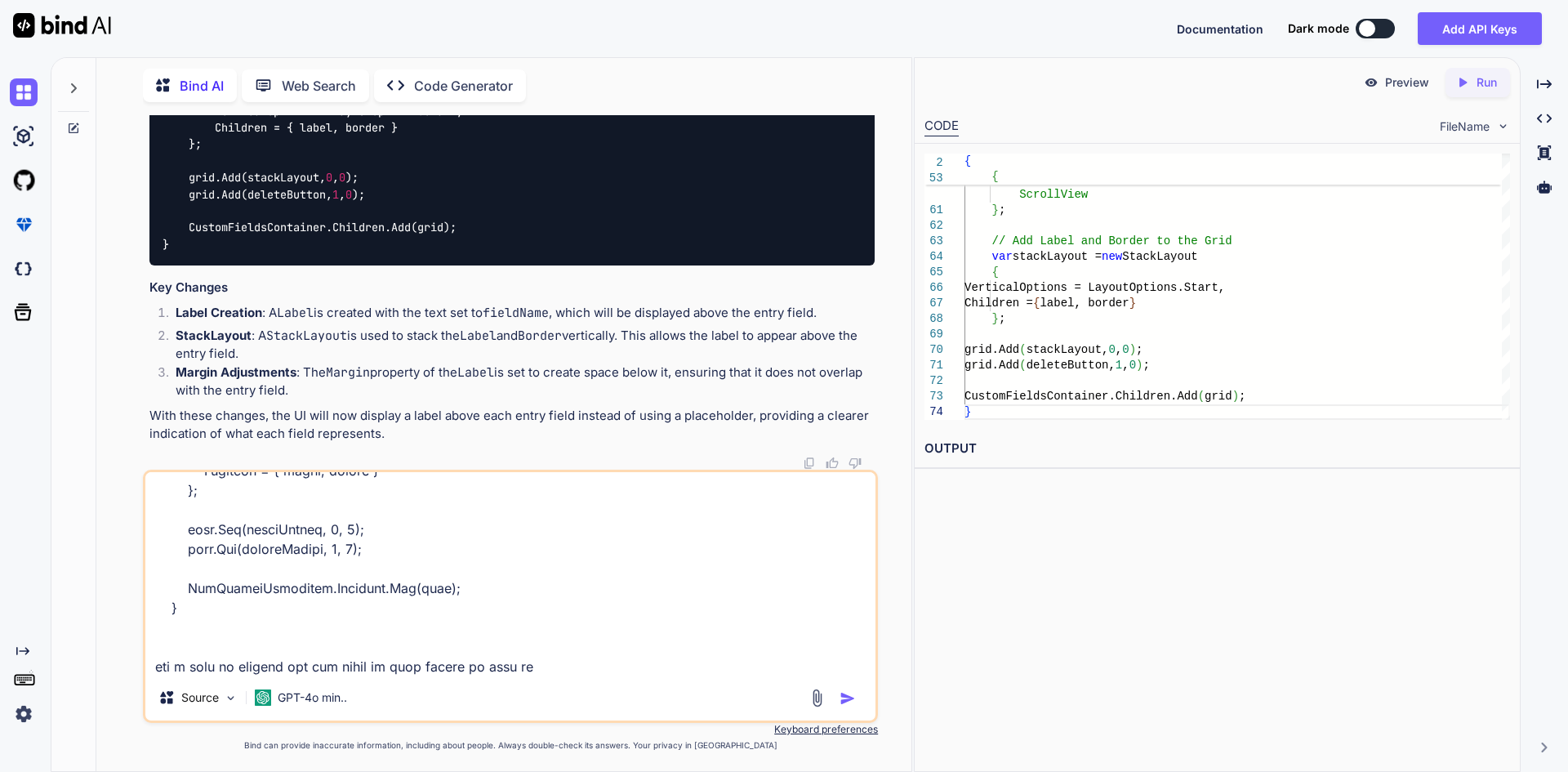
type textarea "x"
type textarea "private void CustomTaxFieldEntry(string fieldName, string fieldValue) { // Crea…"
type textarea "x"
type textarea "private void CustomTaxFieldEntry(string fieldName, string fieldValue) { // Crea…"
type textarea "x"
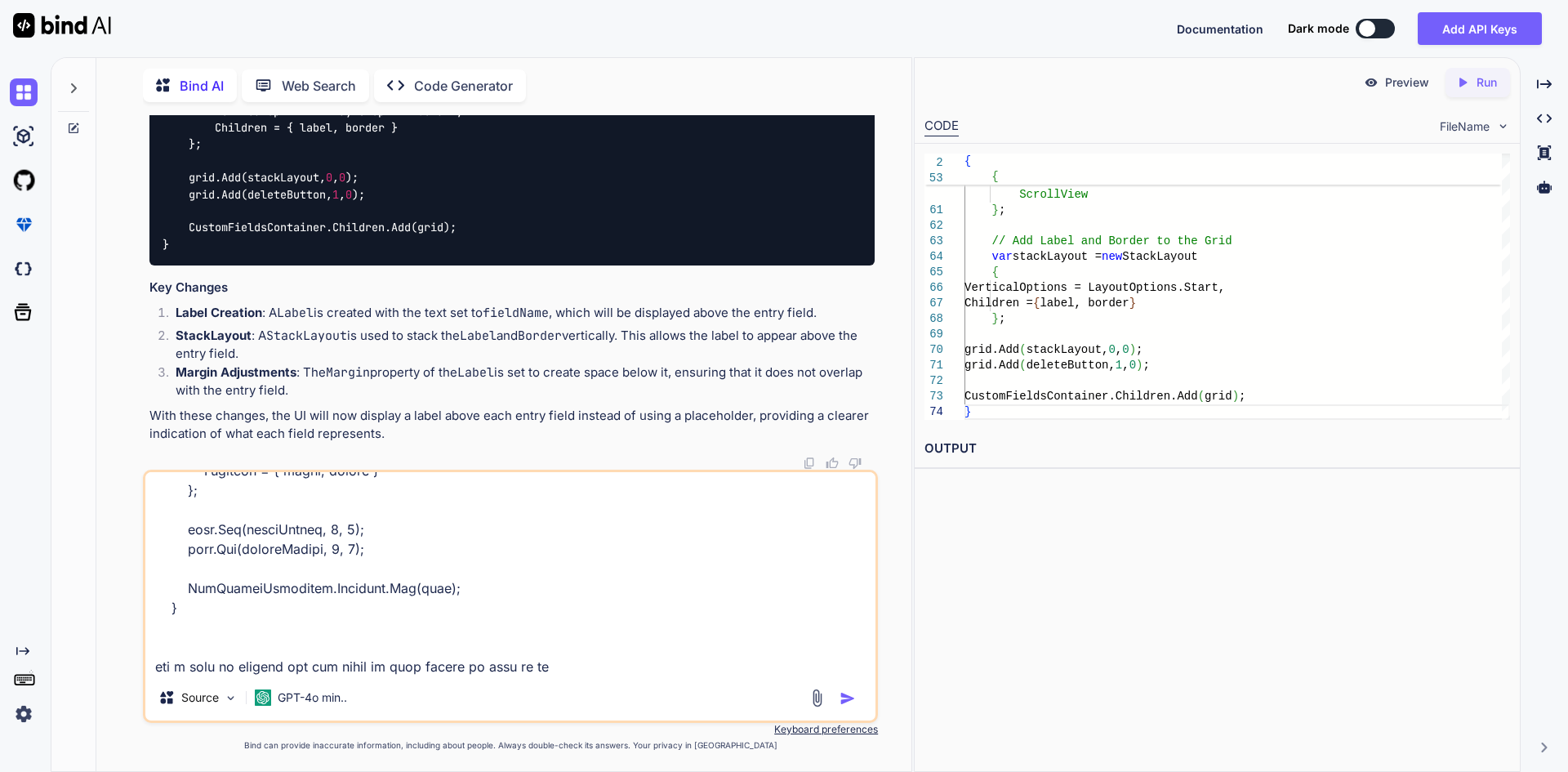
type textarea "private void CustomTaxFieldEntry(string fieldName, string fieldValue) { // Crea…"
type textarea "x"
type textarea "private void CustomTaxFieldEntry(string fieldName, string fieldValue) { // Crea…"
type textarea "x"
type textarea "private void CustomTaxFieldEntry(string fieldName, string fieldValue) { // Crea…"
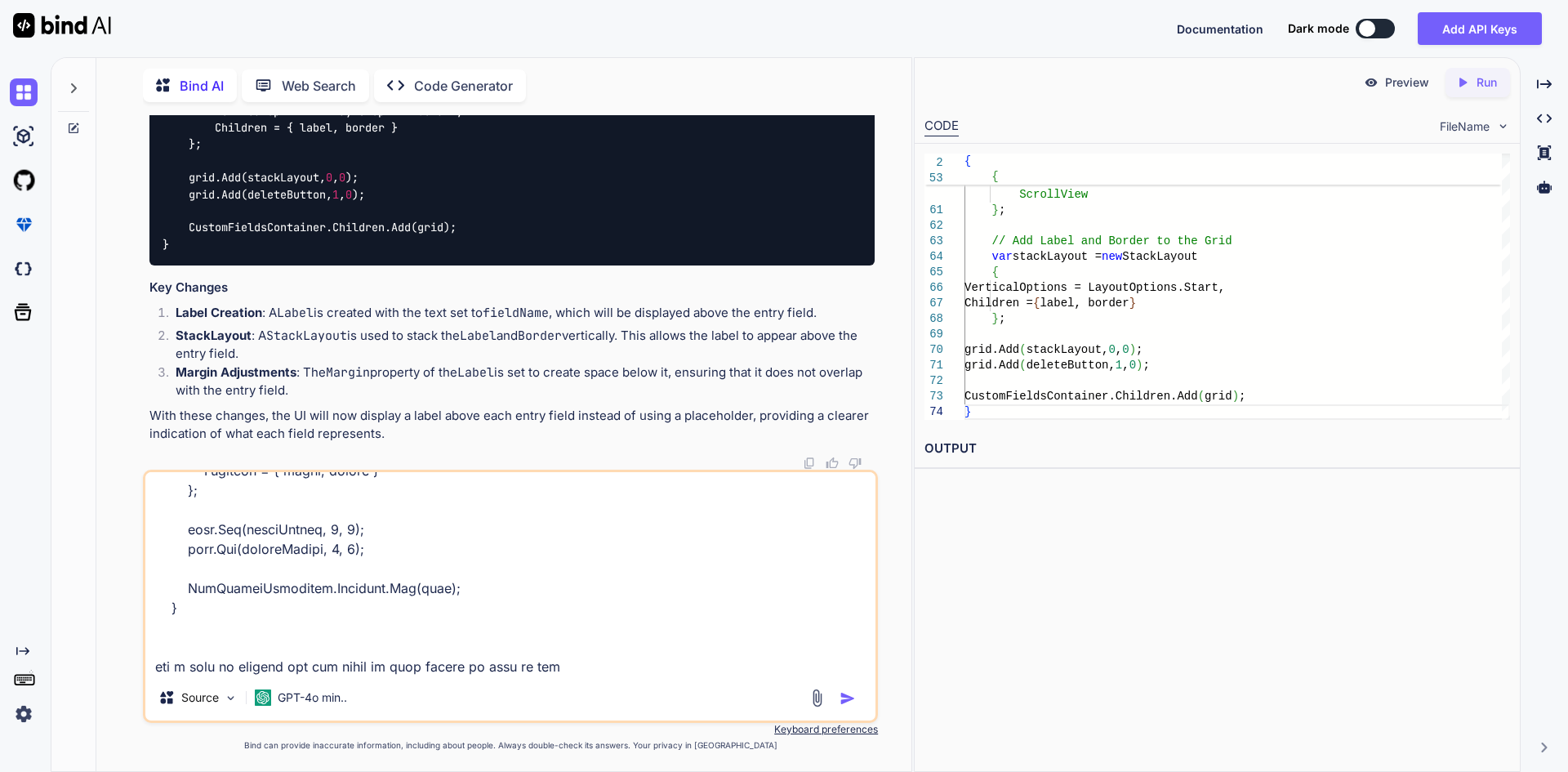
type textarea "x"
type textarea "private void CustomTaxFieldEntry(string fieldName, string fieldValue) { // Crea…"
type textarea "x"
type textarea "private void CustomTaxFieldEntry(string fieldName, string fieldValue) { // Crea…"
type textarea "x"
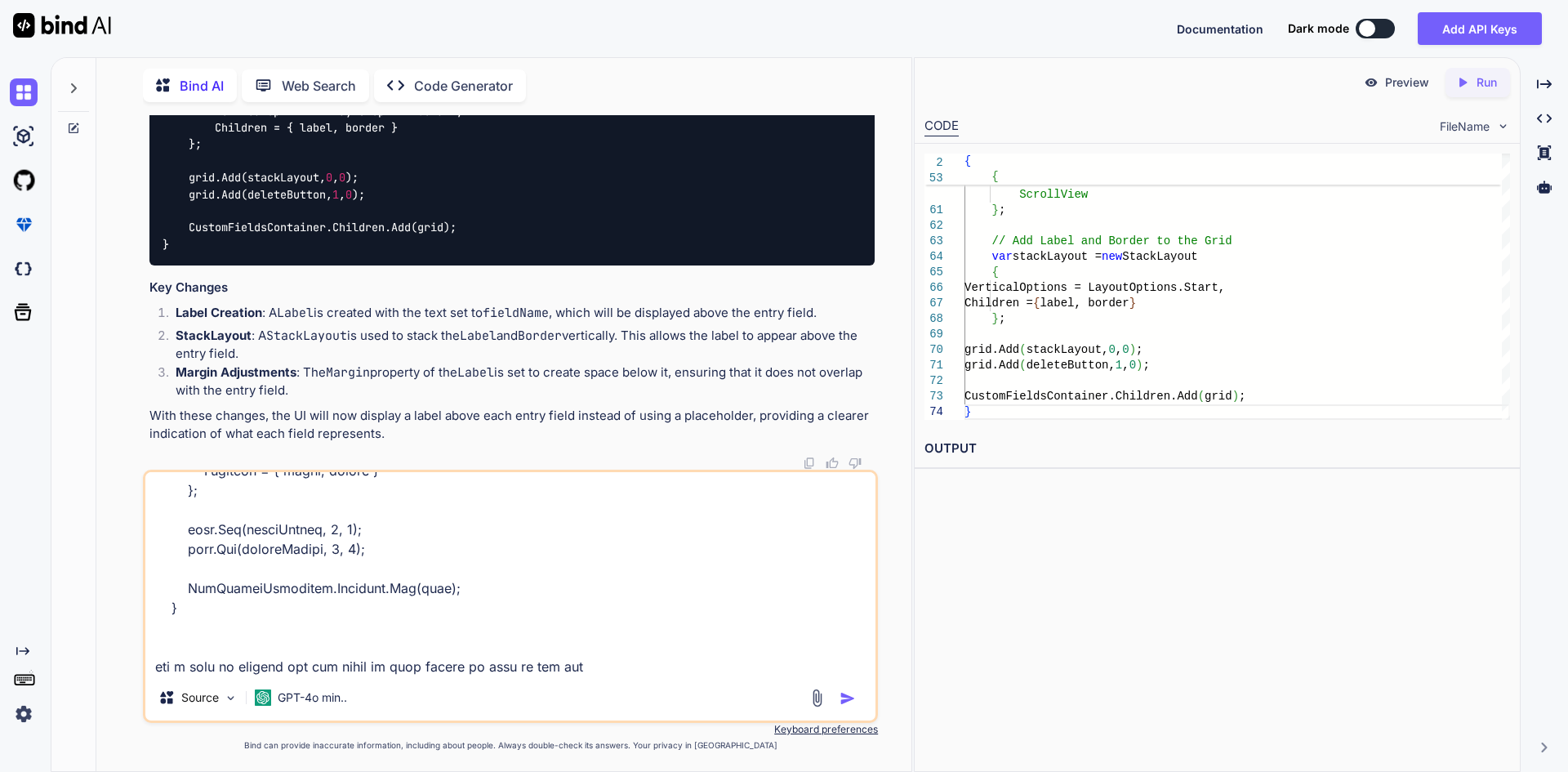
type textarea "private void CustomTaxFieldEntry(string fieldName, string fieldValue) { // Crea…"
type textarea "x"
type textarea "private void CustomTaxFieldEntry(string fieldName, string fieldValue) { // Crea…"
type textarea "x"
type textarea "private void CustomTaxFieldEntry(string fieldName, string fieldValue) { // Crea…"
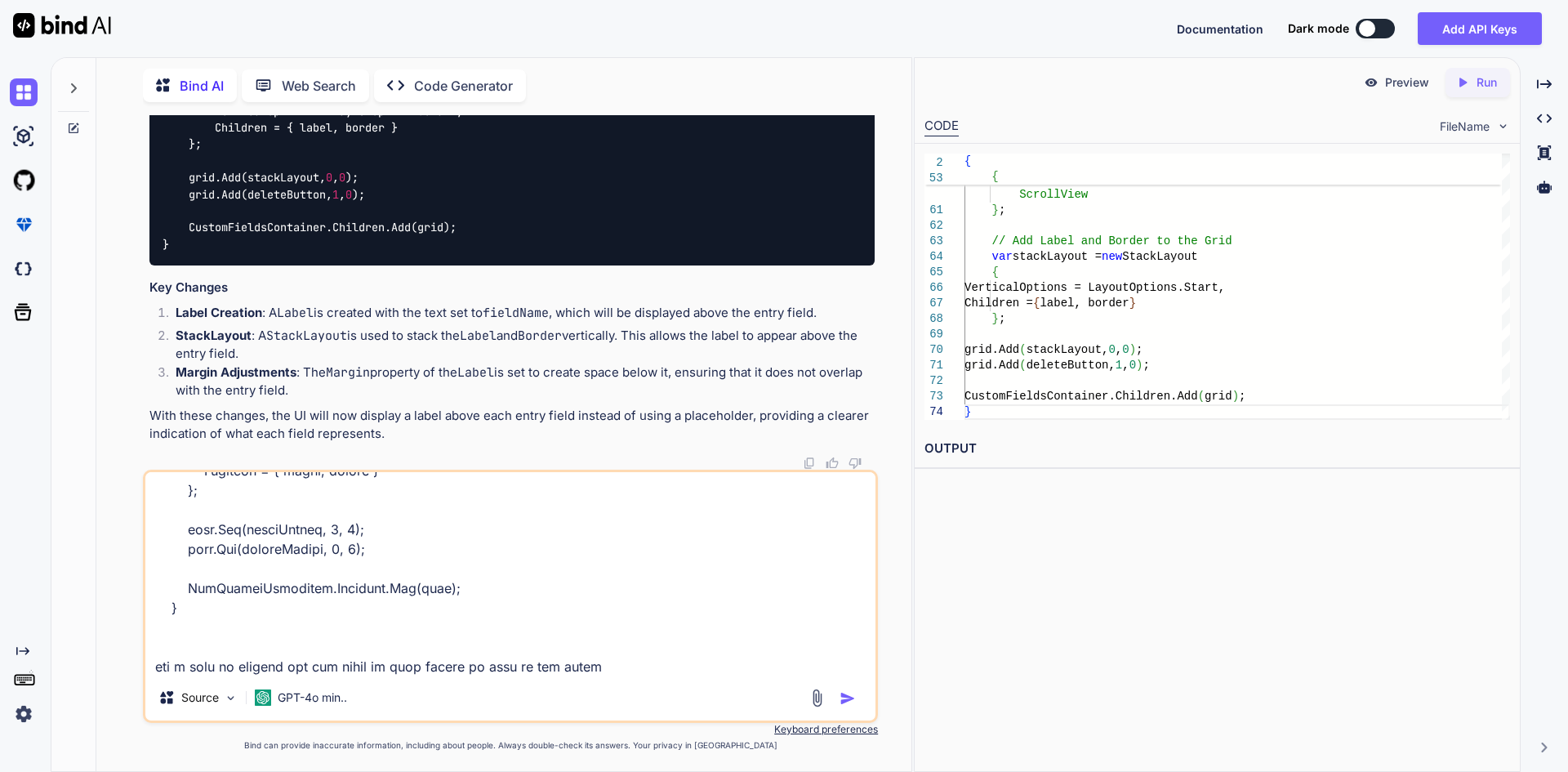
type textarea "x"
type textarea "private void CustomTaxFieldEntry(string fieldName, string fieldValue) { // Crea…"
type textarea "x"
type textarea "private void CustomTaxFieldEntry(string fieldName, string fieldValue) { // Crea…"
type textarea "x"
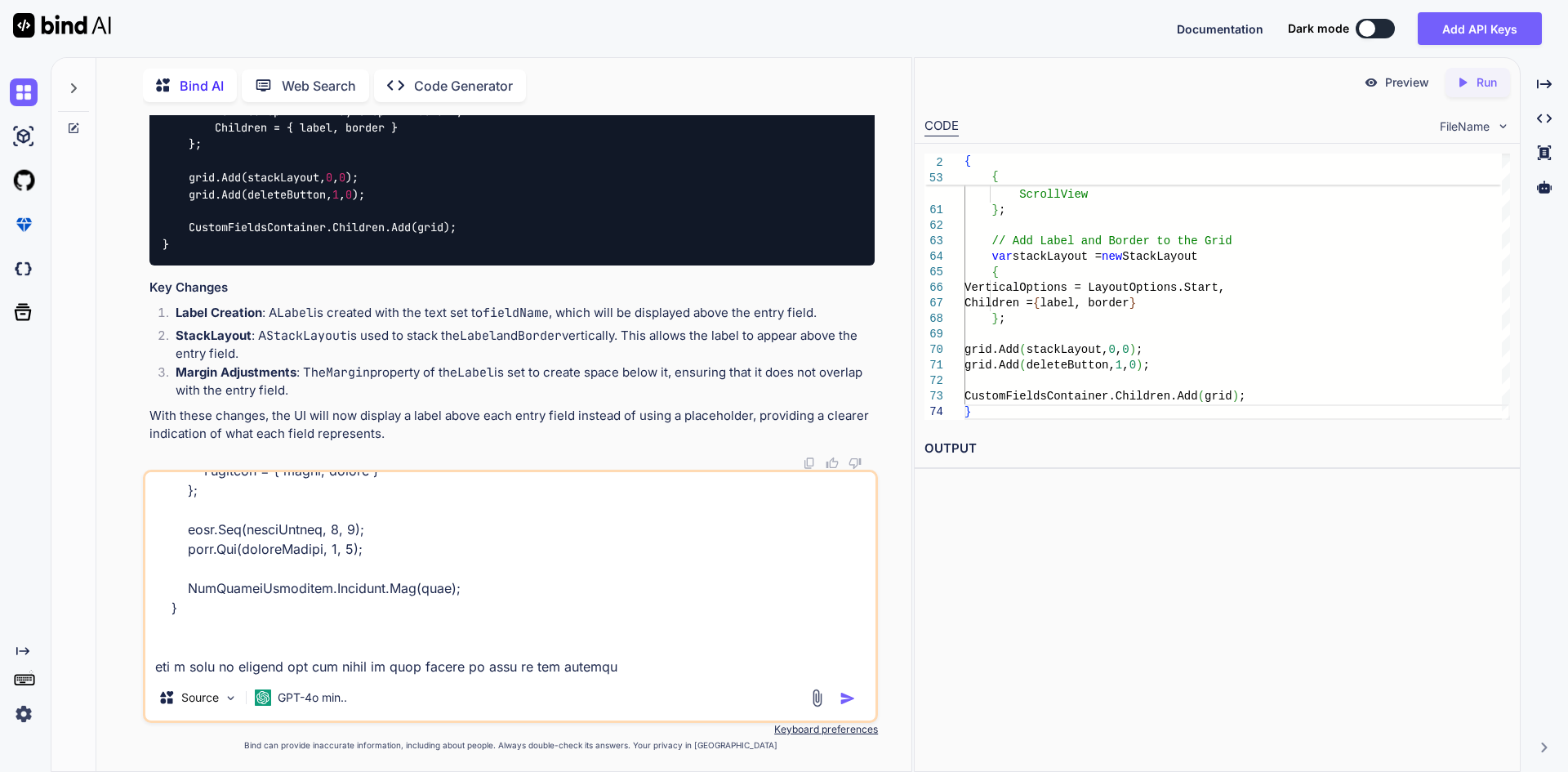
type textarea "private void CustomTaxFieldEntry(string fieldName, string fieldValue) { // Crea…"
type textarea "x"
type textarea "private void CustomTaxFieldEntry(string fieldName, string fieldValue) { // Crea…"
type textarea "x"
type textarea "private void CustomTaxFieldEntry(string fieldName, string fieldValue) { // Crea…"
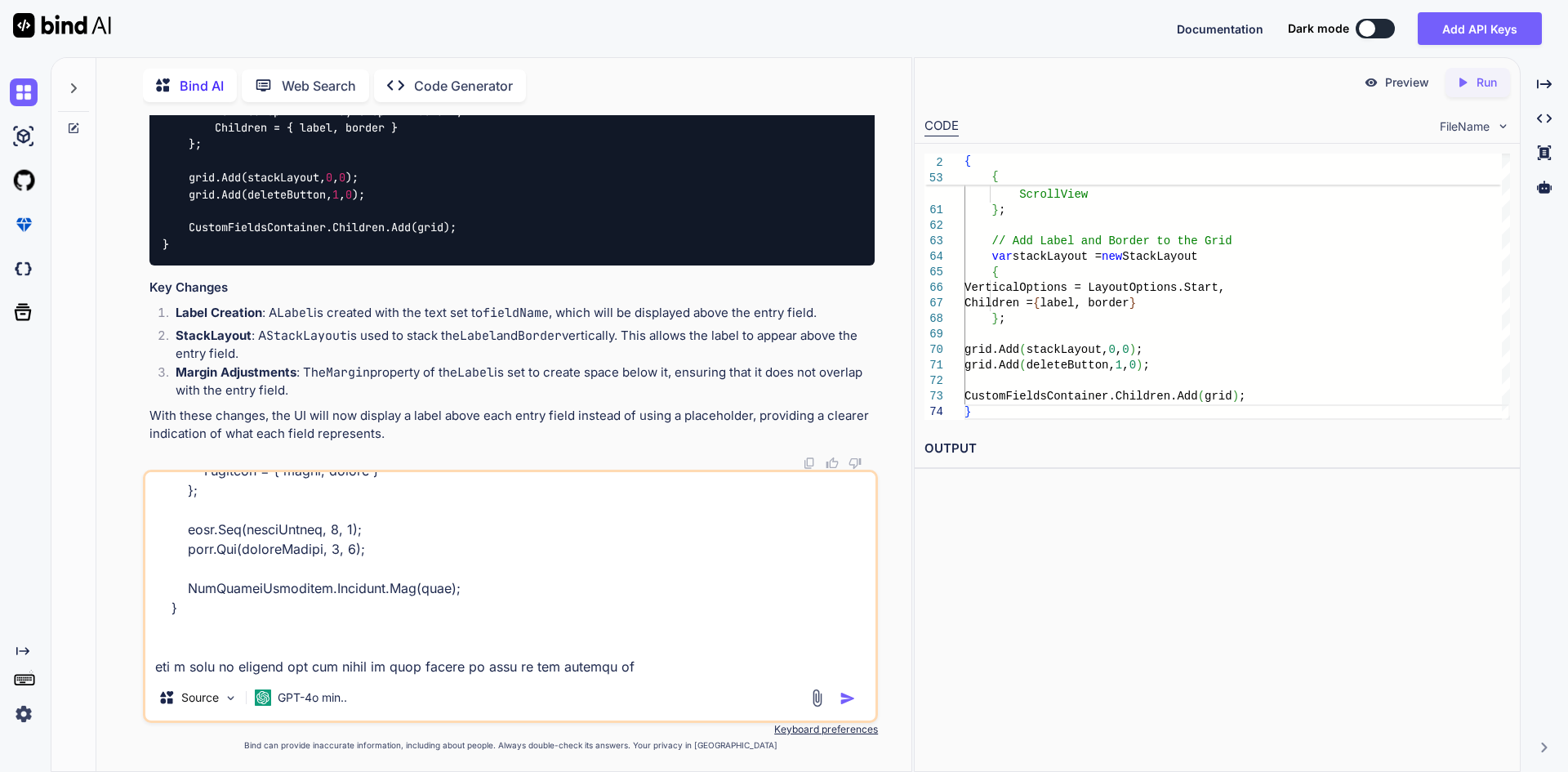
type textarea "x"
type textarea "private void CustomTaxFieldEntry(string fieldName, string fieldValue) { // Crea…"
type textarea "x"
type textarea "private void CustomTaxFieldEntry(string fieldName, string fieldValue) { // Crea…"
type textarea "x"
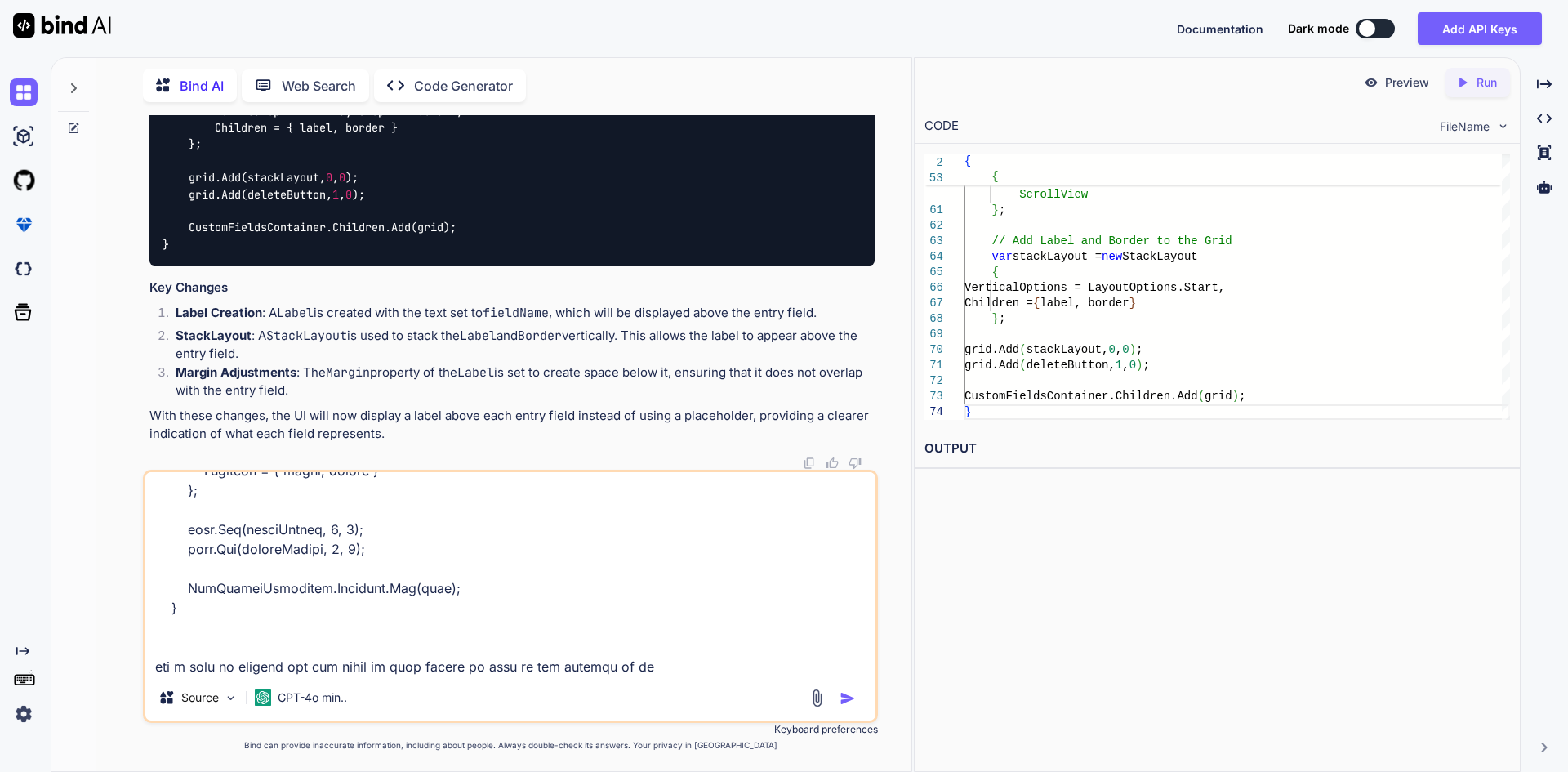
type textarea "private void CustomTaxFieldEntry(string fieldName, string fieldValue) { // Crea…"
type textarea "x"
type textarea "private void CustomTaxFieldEntry(string fieldName, string fieldValue) { // Crea…"
type textarea "x"
type textarea "private void CustomTaxFieldEntry(string fieldName, string fieldValue) { // Crea…"
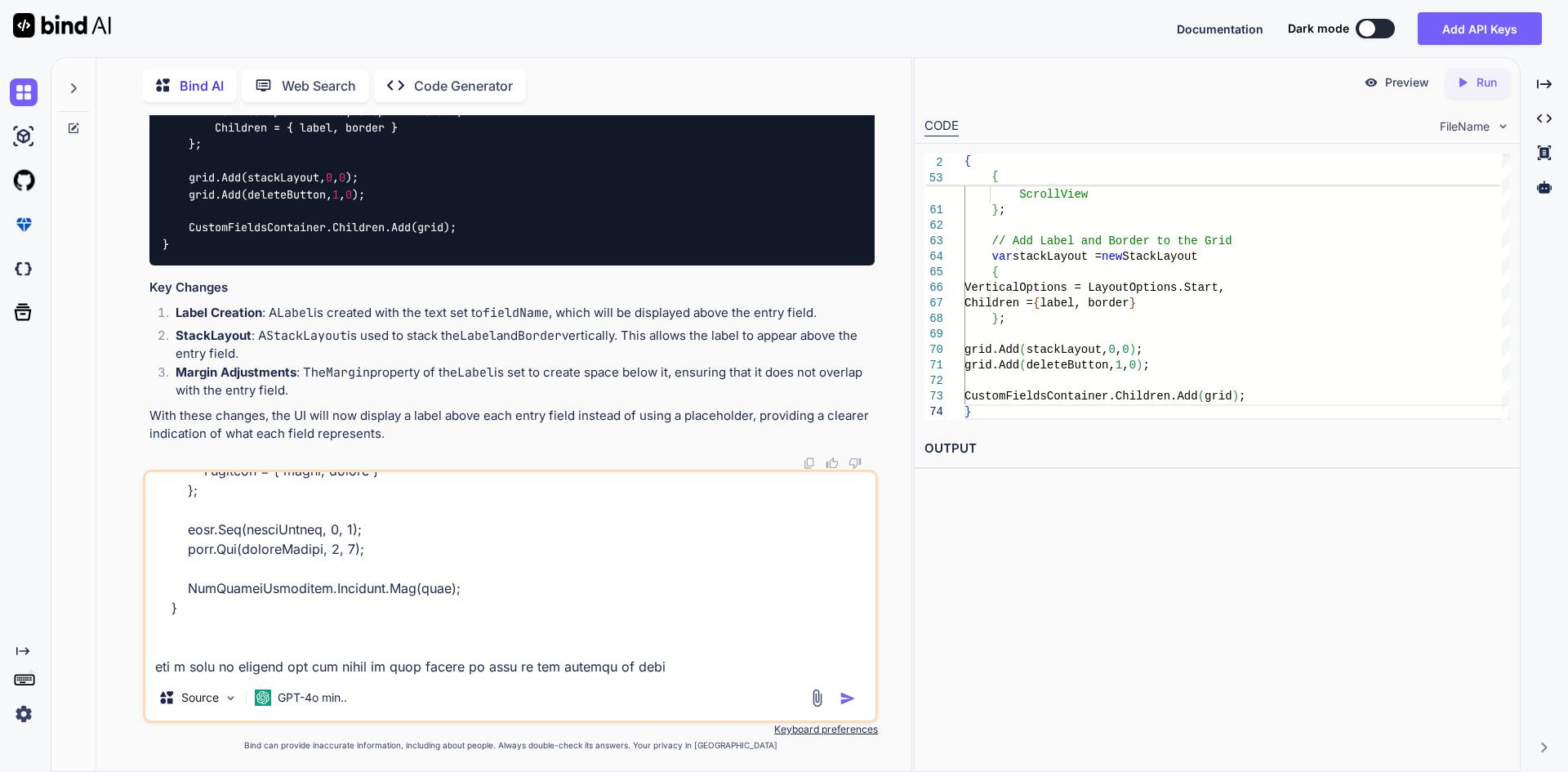
type textarea "x"
type textarea "private void CustomTaxFieldEntry(string fieldName, string fieldValue) { // Crea…"
type textarea "x"
type textarea "private void CustomTaxFieldEntry(string fieldName, string fieldValue) { // Crea…"
type textarea "x"
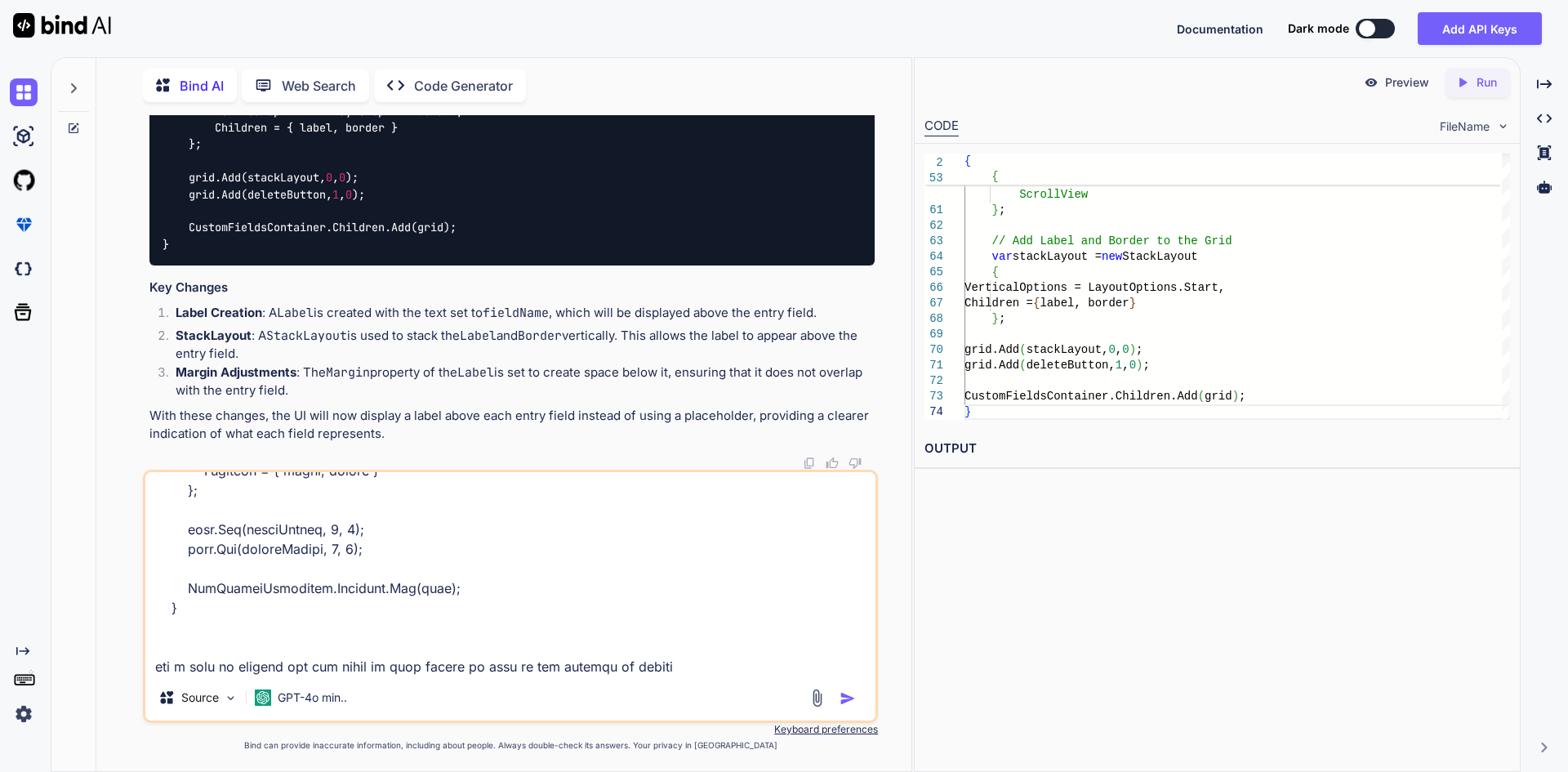
type textarea "private void CustomTaxFieldEntry(string fieldName, string fieldValue) { // Crea…"
type textarea "x"
type textarea "private void CustomTaxFieldEntry(string fieldName, string fieldValue) { // Crea…"
type textarea "x"
type textarea "private void CustomTaxFieldEntry(string fieldName, string fieldValue) { // Crea…"
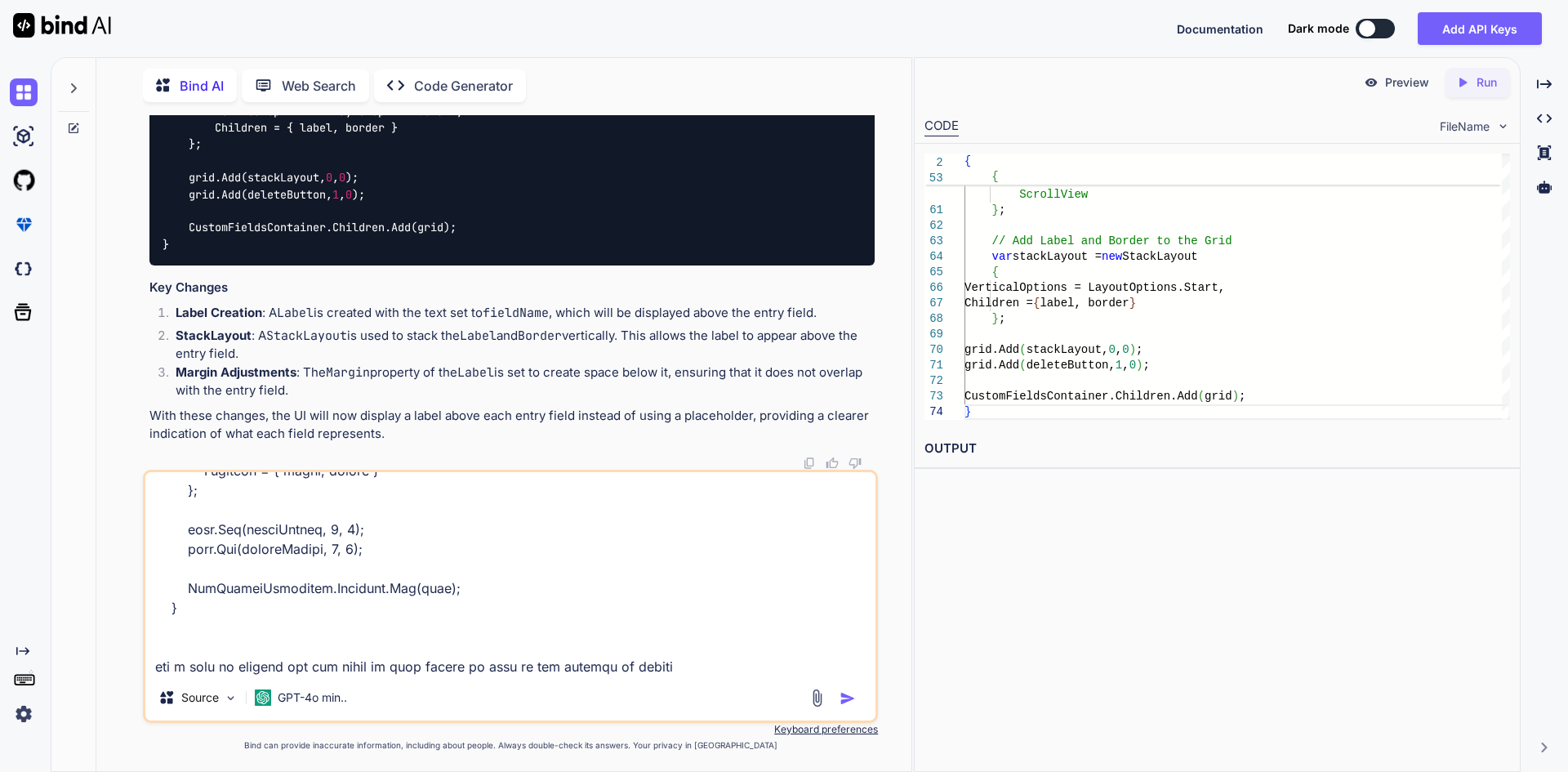
type textarea "x"
type textarea "private void CustomTaxFieldEntry(string fieldName, string fieldValue) { // Crea…"
type textarea "x"
type textarea "private void CustomTaxFieldEntry(string fieldName, string fieldValue) { // Crea…"
type textarea "x"
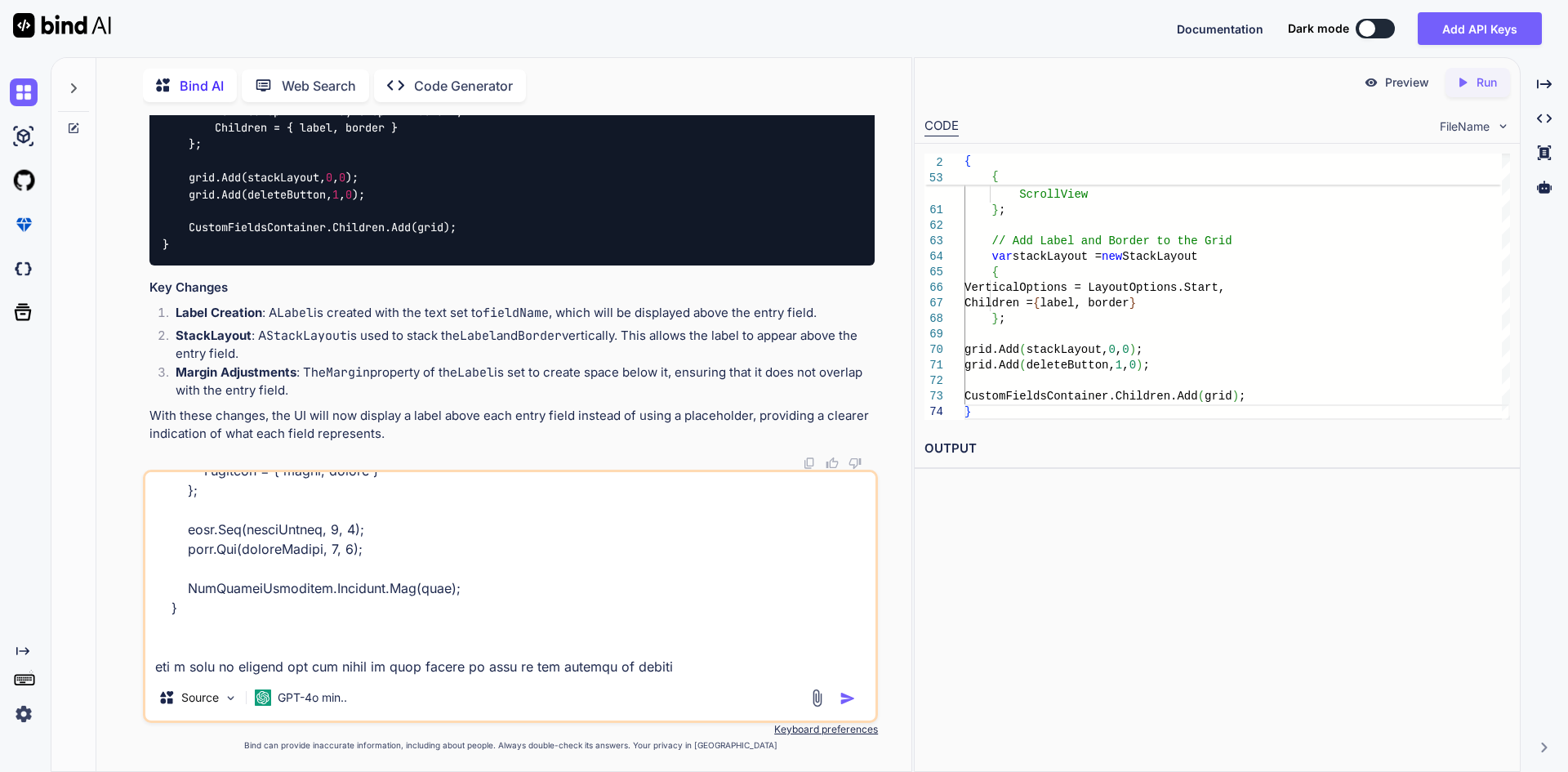
type textarea "private void CustomTaxFieldEntry(string fieldName, string fieldValue) { // Crea…"
type textarea "x"
type textarea "private void CustomTaxFieldEntry(string fieldName, string fieldValue) { // Crea…"
type textarea "x"
type textarea "private void CustomTaxFieldEntry(string fieldName, string fieldValue) { // Crea…"
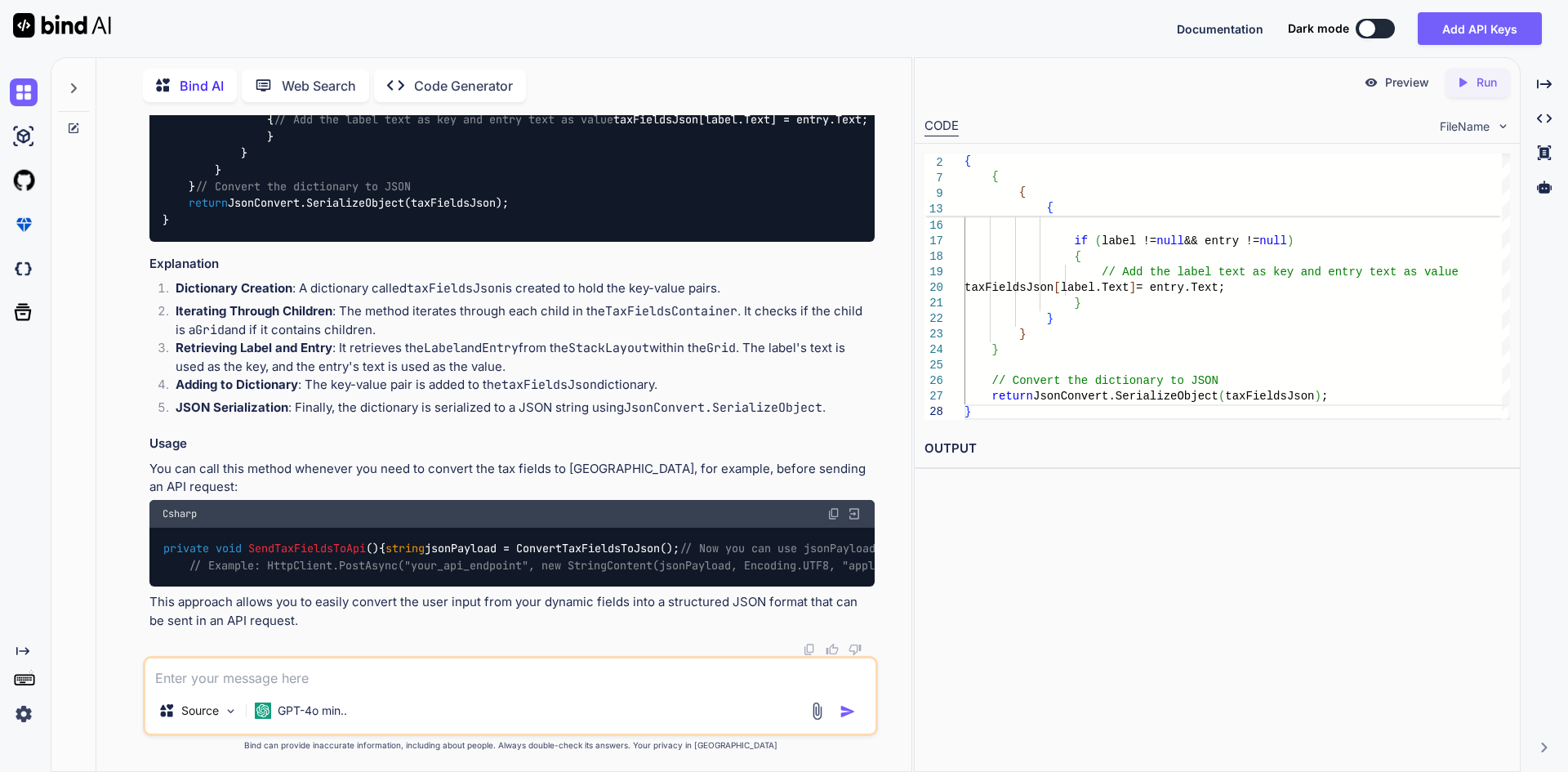
scroll to position [9441, 0]
click at [406, 228] on code "private string ConvertTaxFieldsToJson () { var taxFieldsJson = new Dictionary< …" at bounding box center [643, 119] width 961 height 216
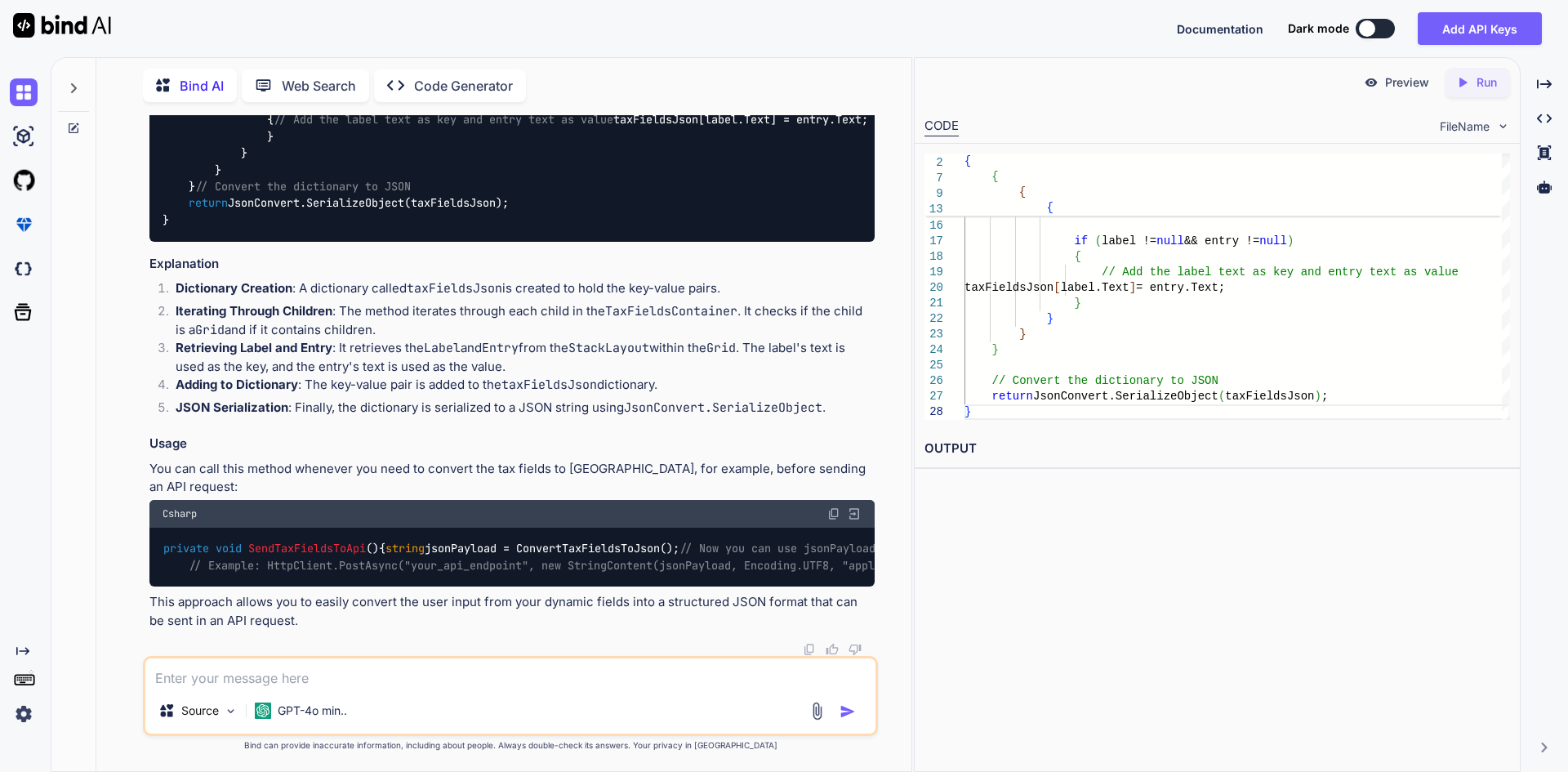
click at [267, 539] on code "private void SendTaxFieldsToApi () { string jsonPayload = ConvertTaxFieldsToJso…" at bounding box center [611, 556] width 896 height 33
click at [368, 539] on code "private void SendTaxFieldsToApi () { string jsonPayload = ConvertTaxFieldsToJso…" at bounding box center [611, 556] width 896 height 33
drag, startPoint x: 501, startPoint y: 486, endPoint x: 168, endPoint y: 483, distance: 333.0
click at [168, 528] on div "private void SendTaxFieldsToApi () { string jsonPayload = ConvertTaxFieldsToJso…" at bounding box center [512, 558] width 725 height 60
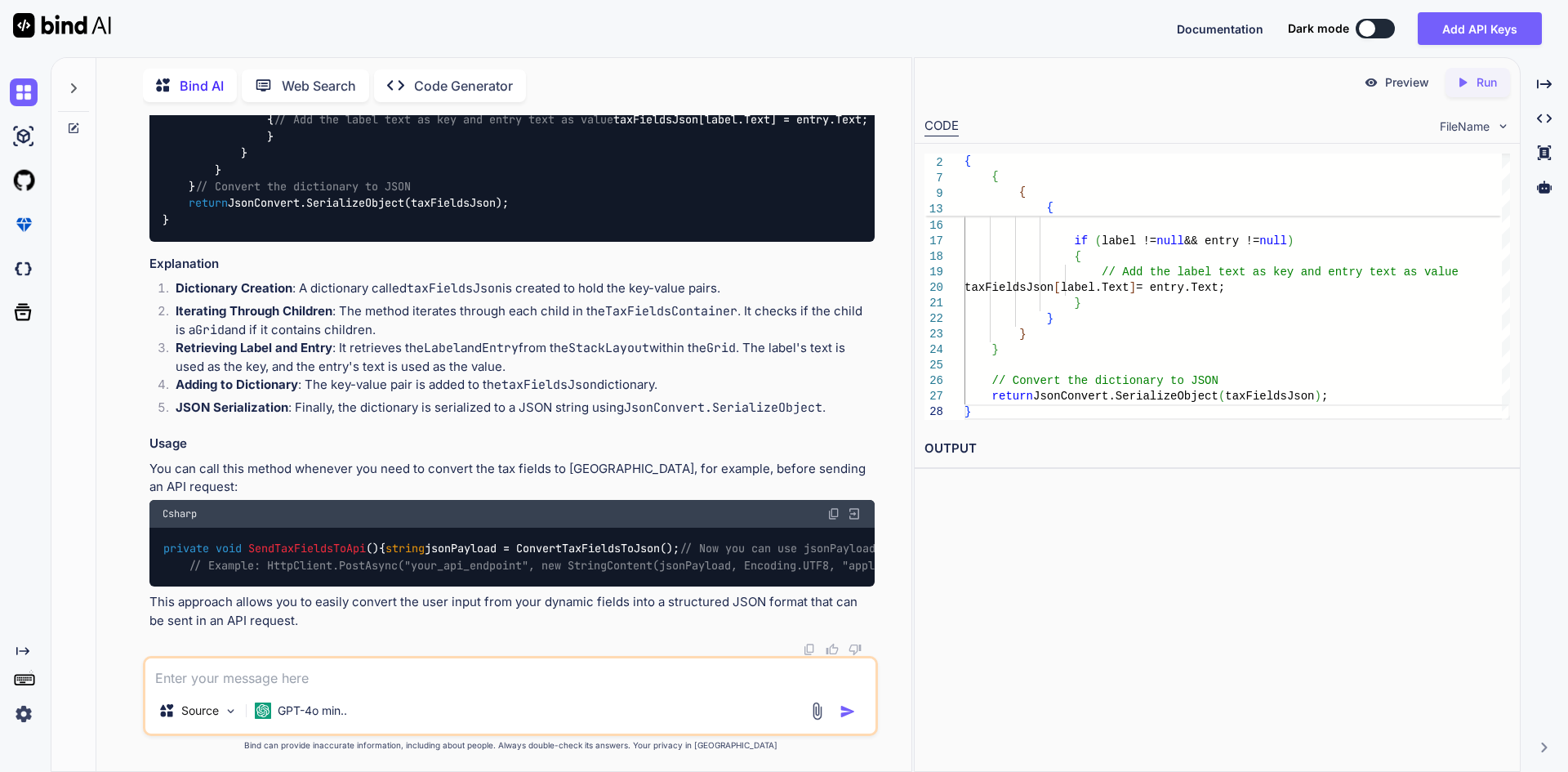
copy code "string jsonPayload = ConvertTaxFieldsToJson();"
